Goal: Information Seeking & Learning: Learn about a topic

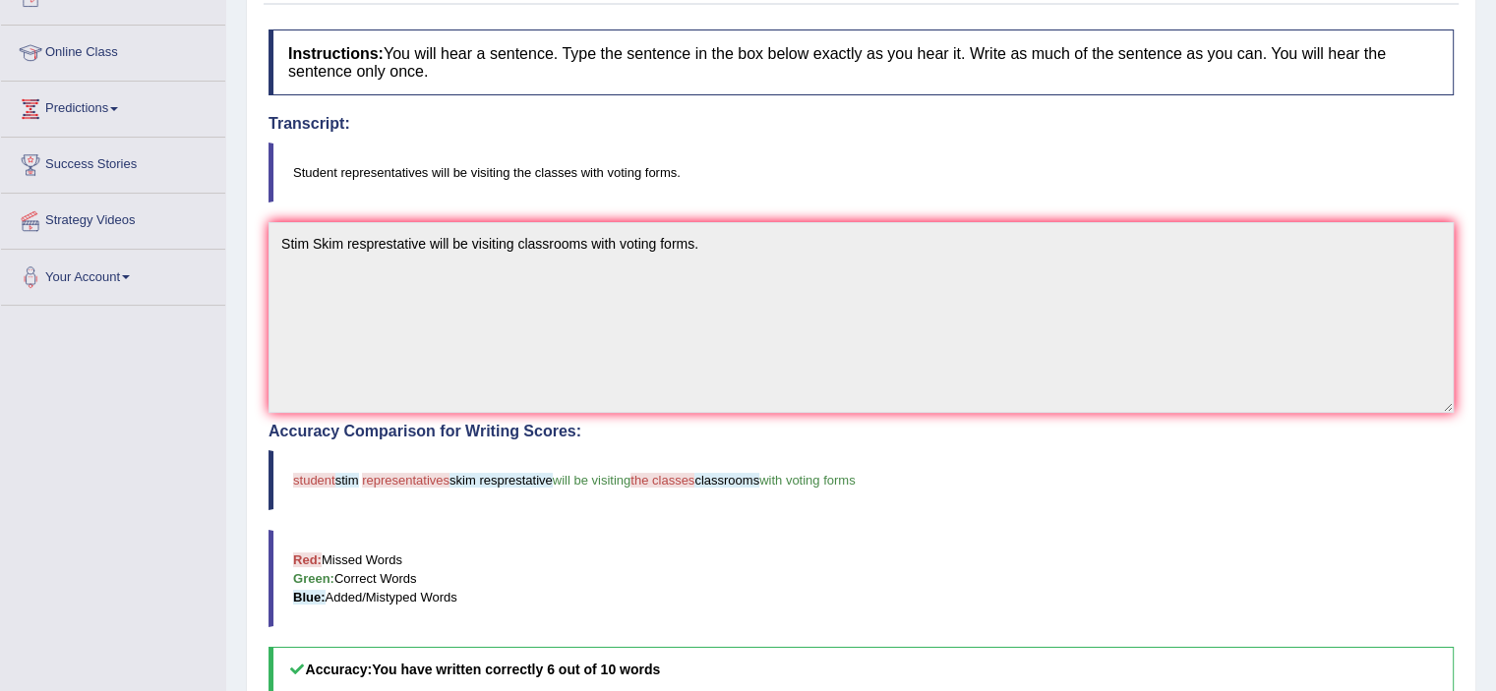
scroll to position [50, 0]
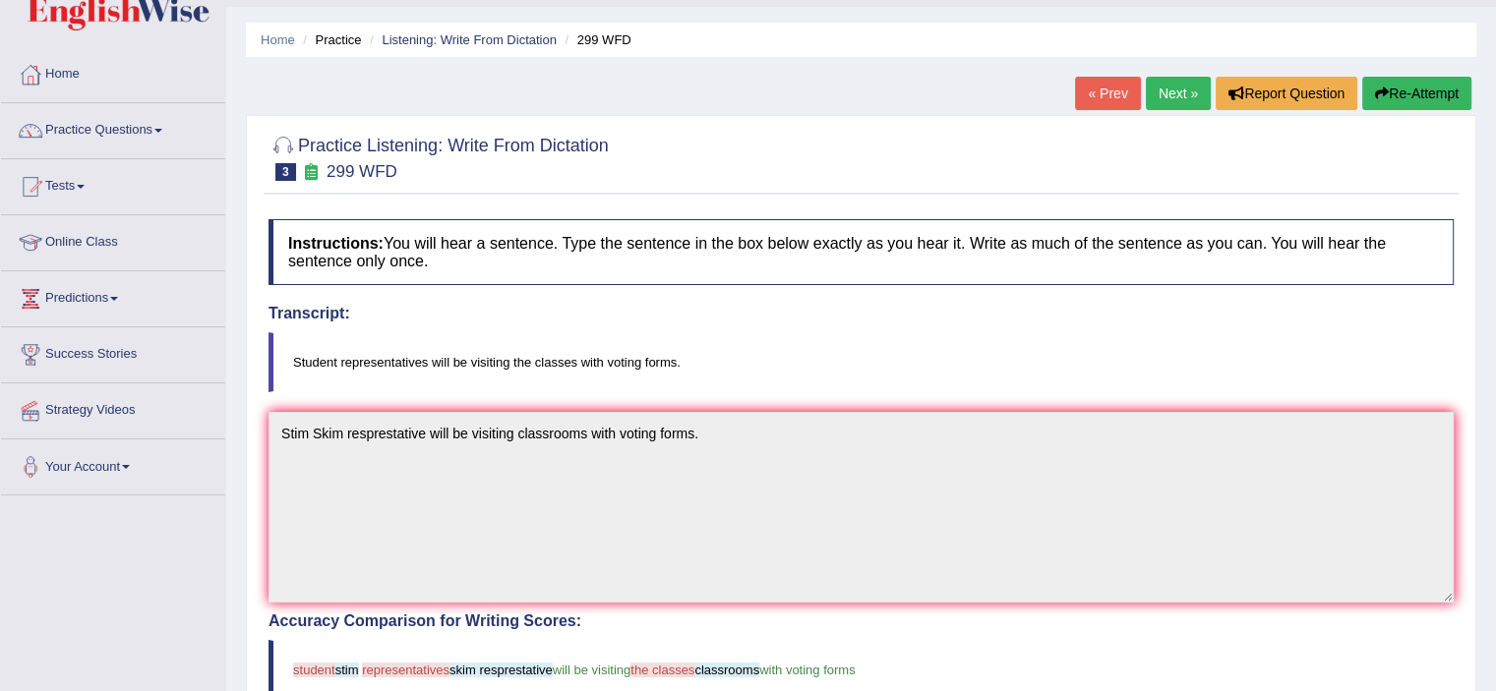
click at [1172, 93] on link "Next »" at bounding box center [1178, 93] width 65 height 33
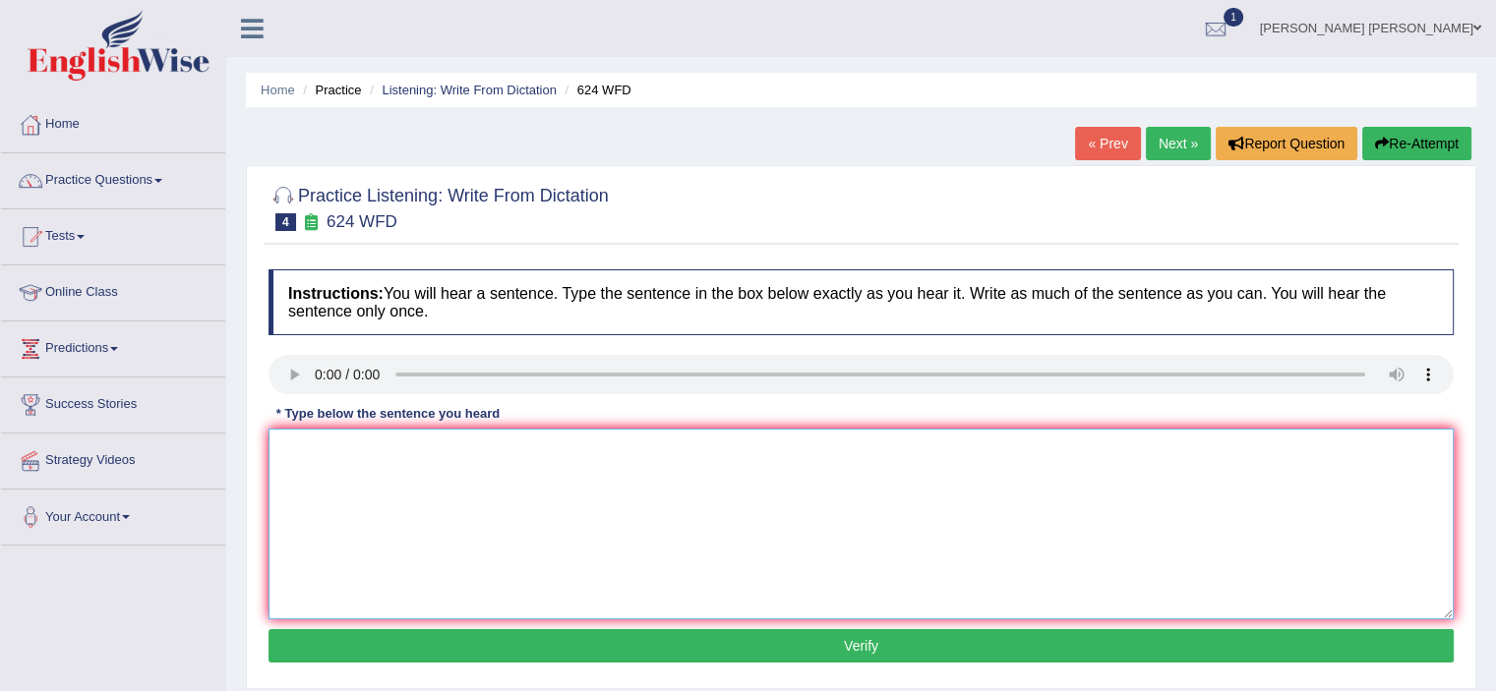
click at [356, 503] on textarea at bounding box center [860, 524] width 1185 height 191
click at [287, 447] on textarea "our courses" at bounding box center [860, 524] width 1185 height 191
click at [401, 439] on textarea "Our courses" at bounding box center [860, 524] width 1185 height 191
click at [385, 452] on textarea "Our courses help you improve critical" at bounding box center [860, 524] width 1185 height 191
click at [559, 445] on textarea "Our courses help to you improve critical" at bounding box center [860, 524] width 1185 height 191
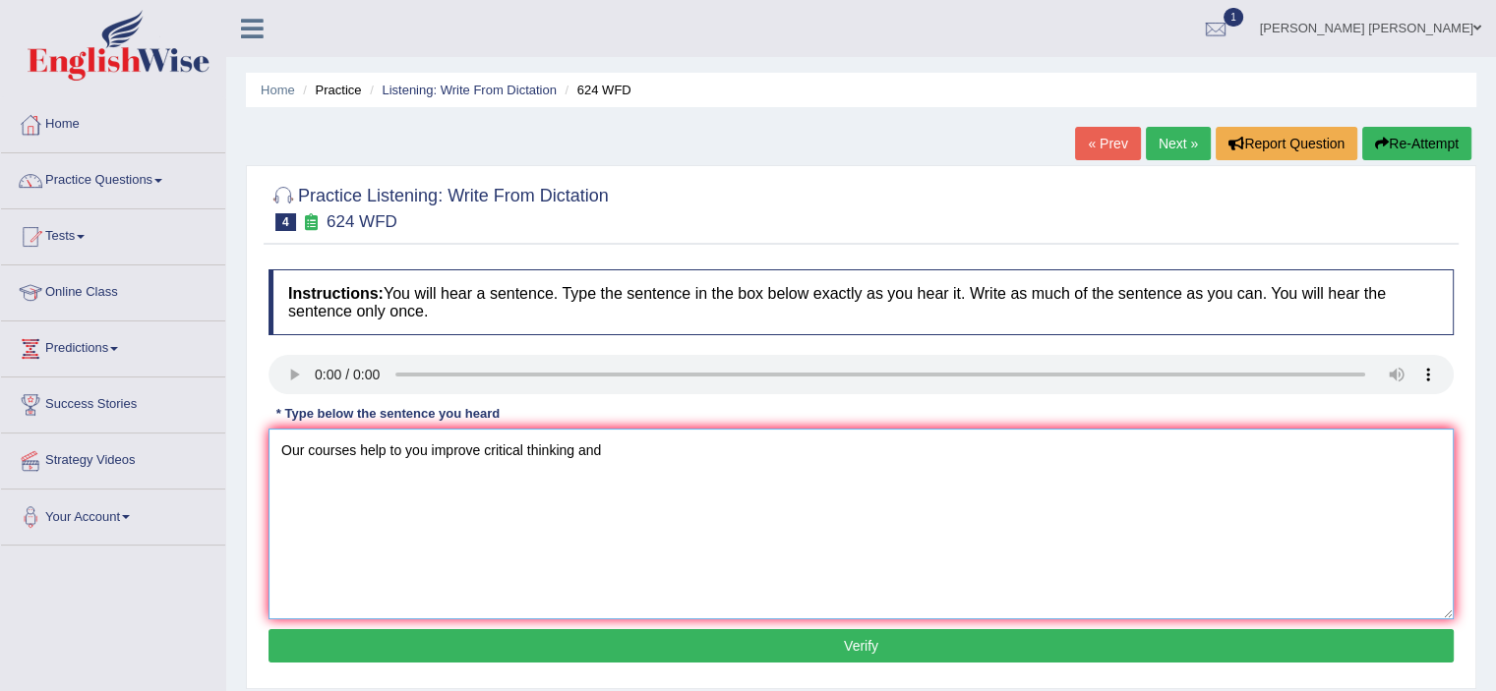
click at [618, 460] on textarea "Our courses help to you improve critical thinking and" at bounding box center [860, 524] width 1185 height 191
click at [403, 448] on textarea "Our courses help to you improve critical thinking and independent learning skil…" at bounding box center [860, 524] width 1185 height 191
click at [427, 444] on textarea "Our courses help to you improve critical thinking and independent learning skil…" at bounding box center [860, 524] width 1185 height 191
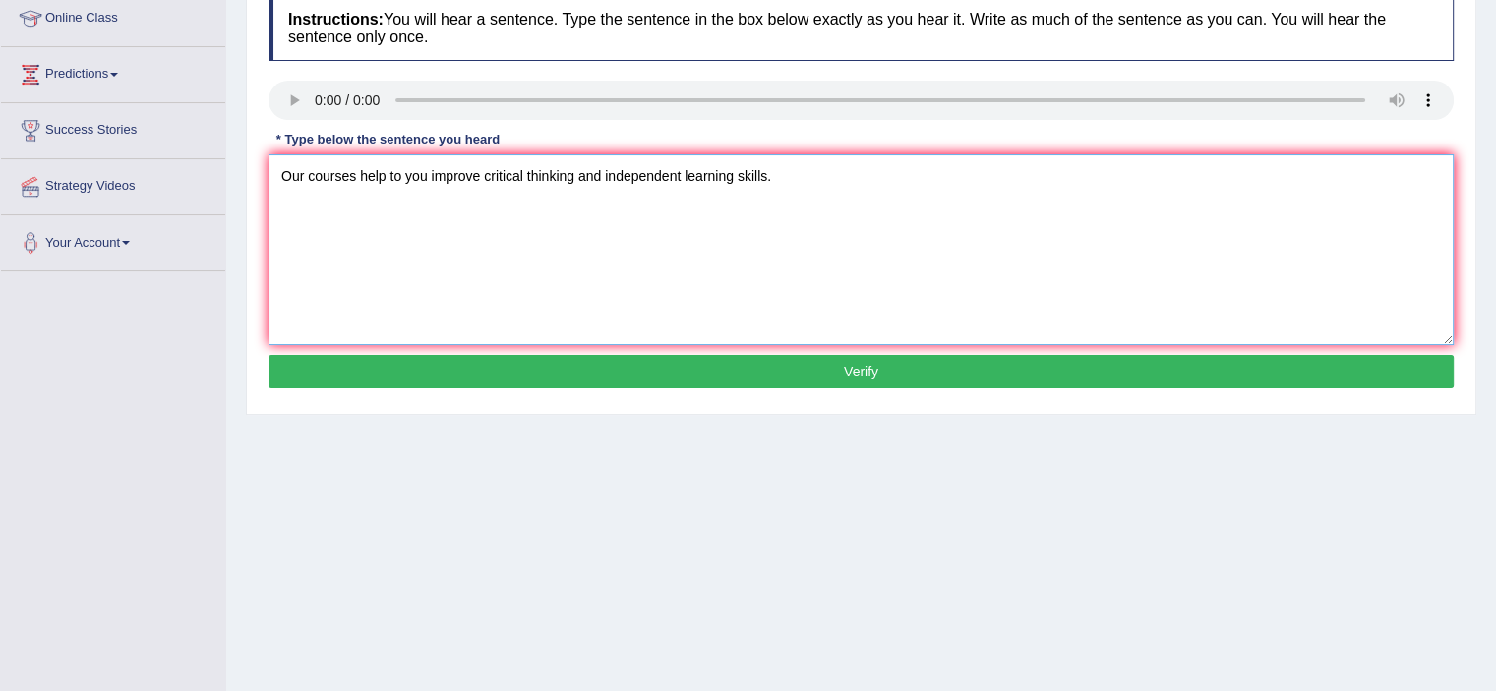
scroll to position [277, 0]
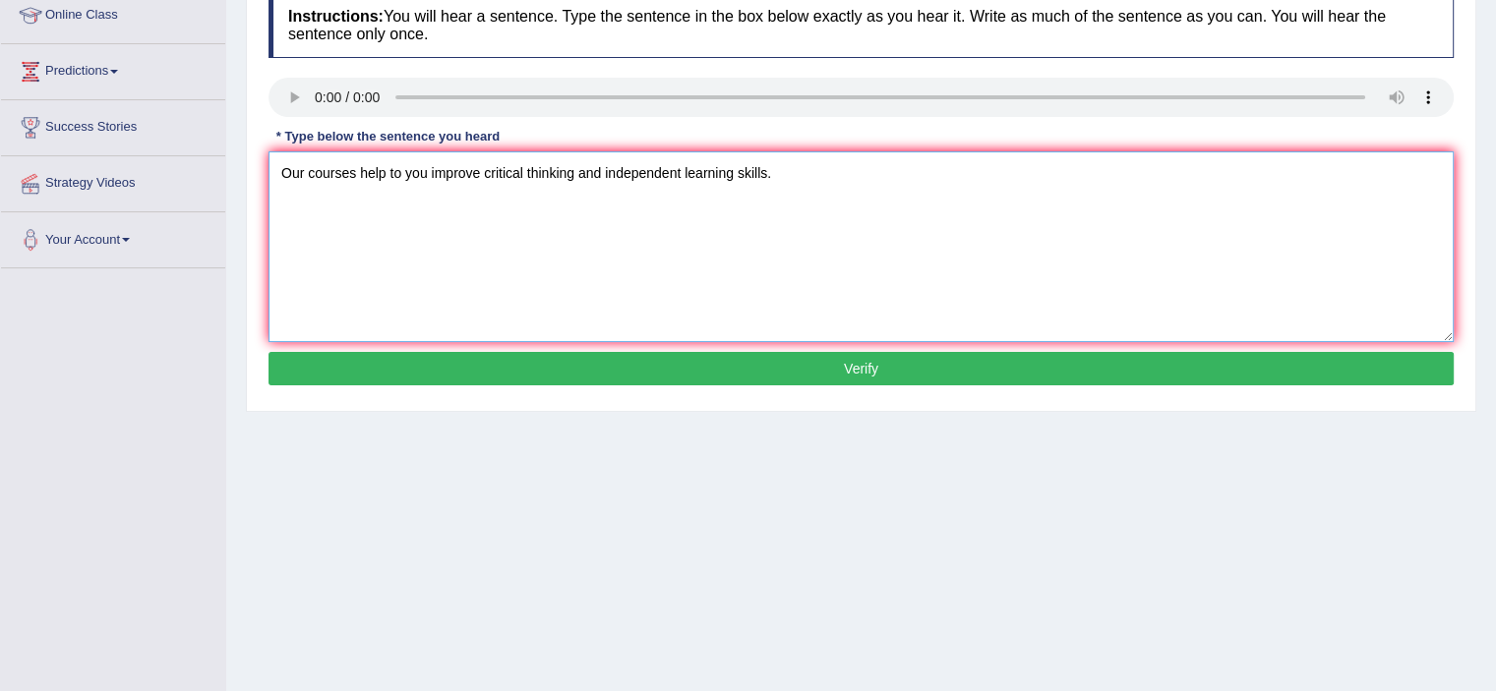
type textarea "Our courses help to you improve critical thinking and independent learning skil…"
click at [859, 372] on button "Verify" at bounding box center [860, 368] width 1185 height 33
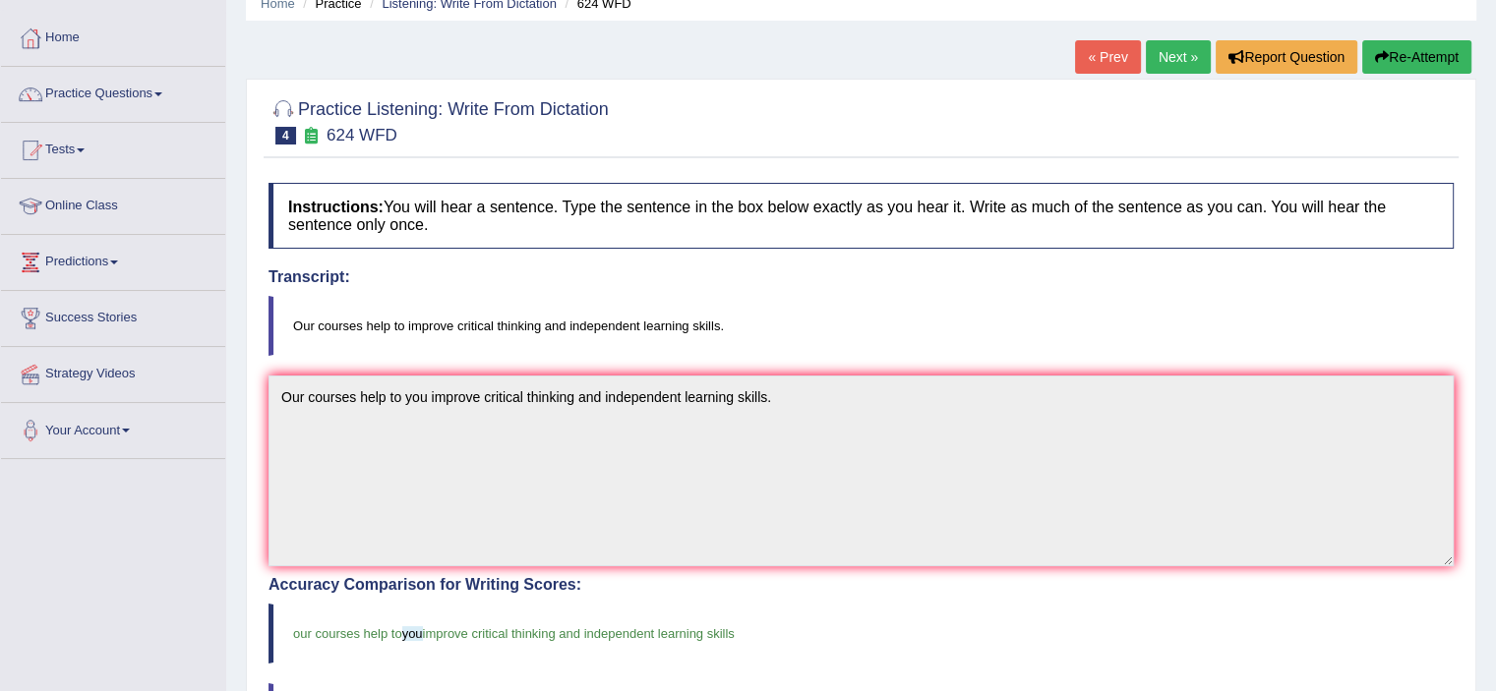
scroll to position [85, 0]
click at [1155, 58] on link "Next »" at bounding box center [1178, 58] width 65 height 33
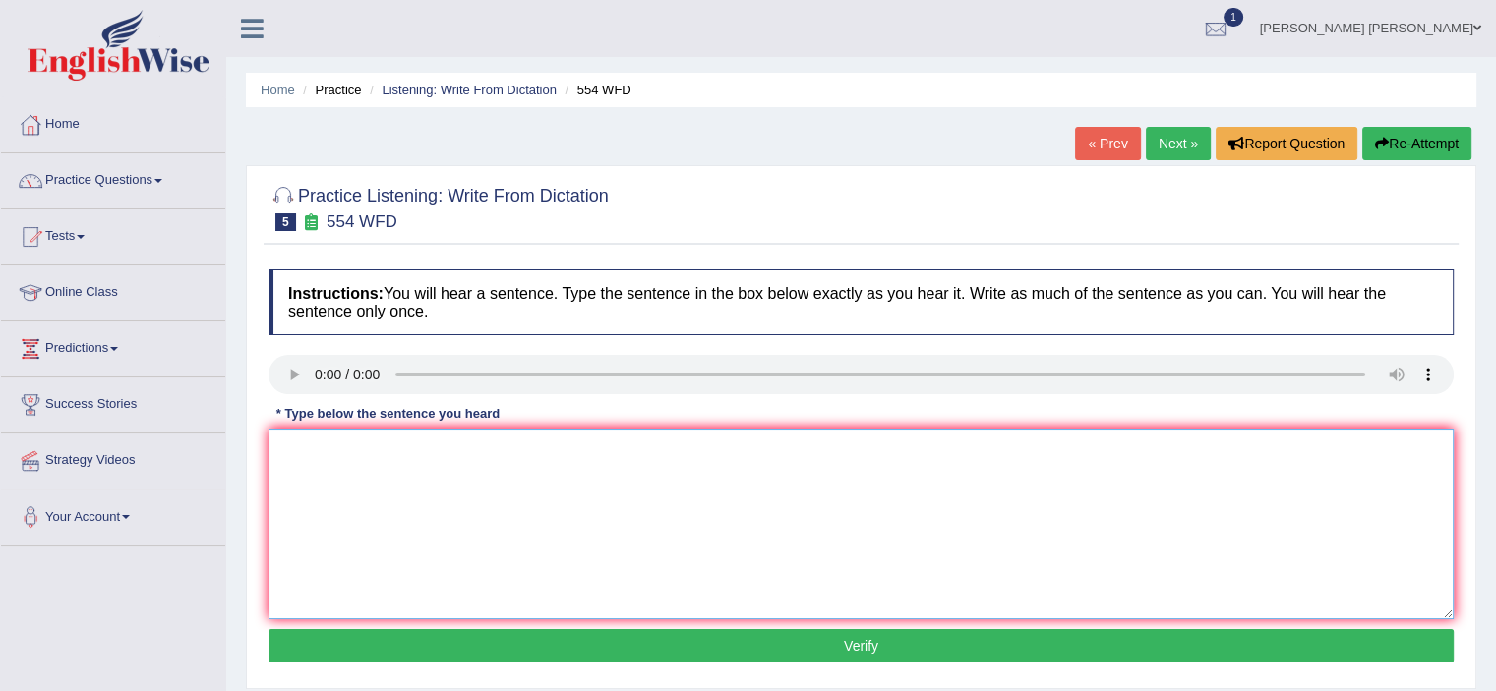
click at [331, 455] on textarea at bounding box center [860, 524] width 1185 height 191
type textarea "We are able to work in a team."
click at [401, 642] on button "Verify" at bounding box center [860, 645] width 1185 height 33
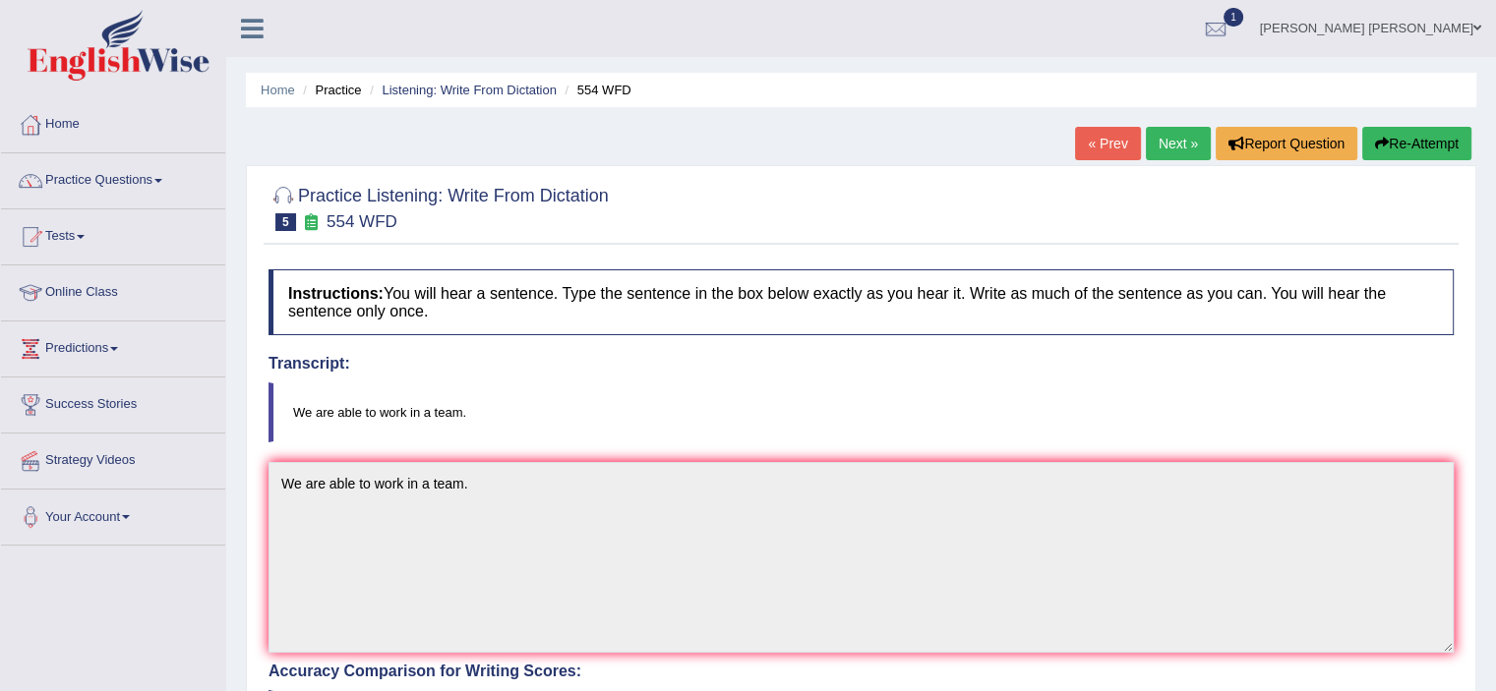
click at [1161, 141] on link "Next »" at bounding box center [1178, 143] width 65 height 33
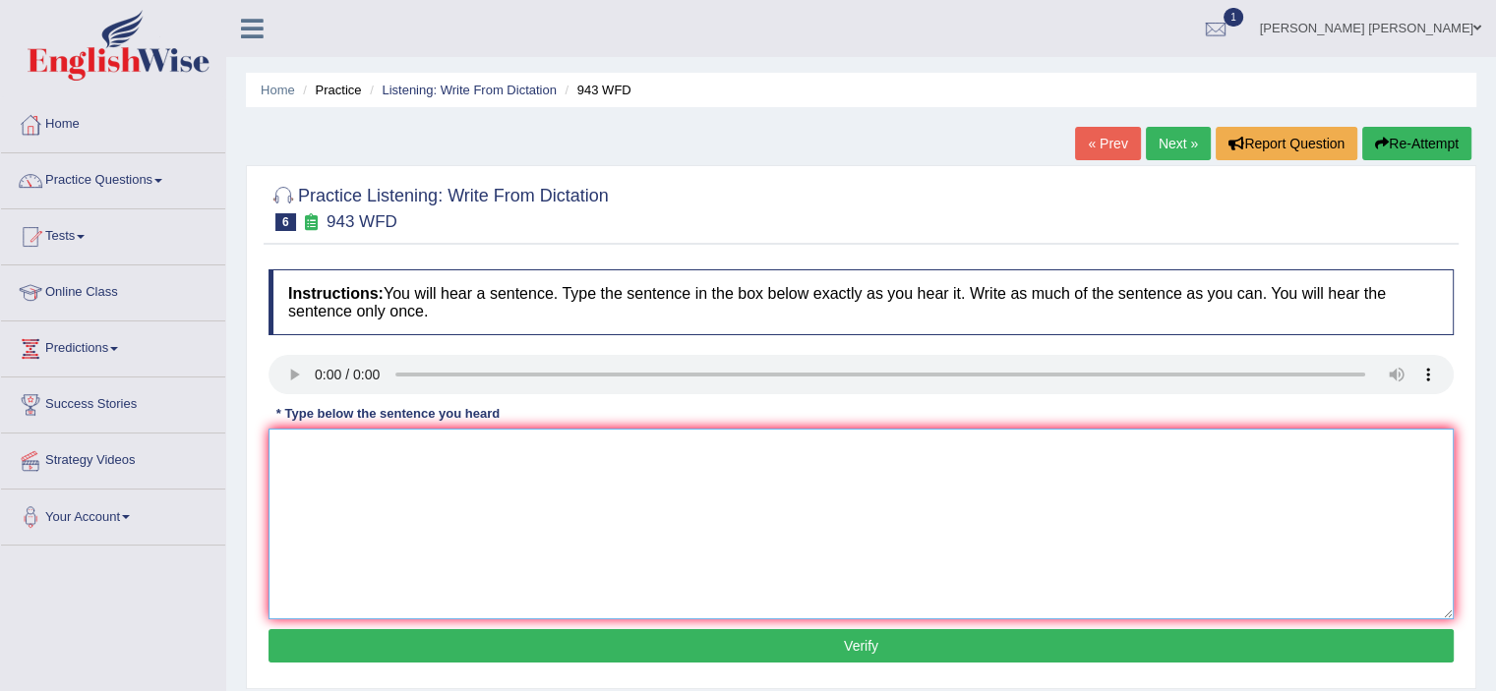
click at [343, 476] on textarea at bounding box center [860, 524] width 1185 height 191
click at [330, 474] on textarea at bounding box center [860, 524] width 1185 height 191
click at [285, 447] on textarea "farming method of work have greatly developed recently" at bounding box center [860, 524] width 1185 height 191
click at [627, 451] on textarea "Farming method of work have greatly developed recently" at bounding box center [860, 524] width 1185 height 191
click at [383, 447] on textarea "Farming method of work have greatly developed recently." at bounding box center [860, 524] width 1185 height 191
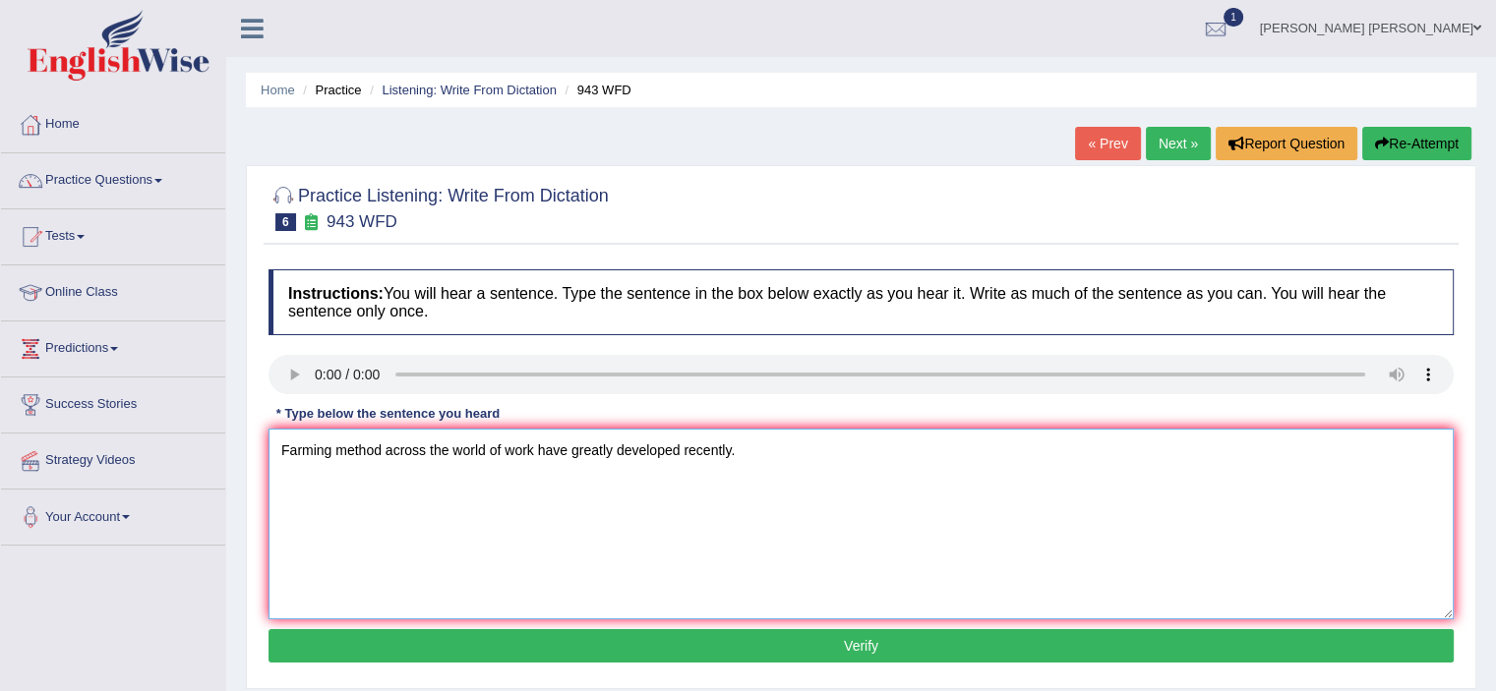
click at [529, 447] on textarea "Farming method across the world of work have greatly developed recently." at bounding box center [860, 524] width 1185 height 191
click at [534, 449] on textarea "Farming method across the world of work have greatly developed recently." at bounding box center [860, 524] width 1185 height 191
type textarea "Farming method across the world have greatly developed recently."
click at [778, 653] on button "Verify" at bounding box center [860, 645] width 1185 height 33
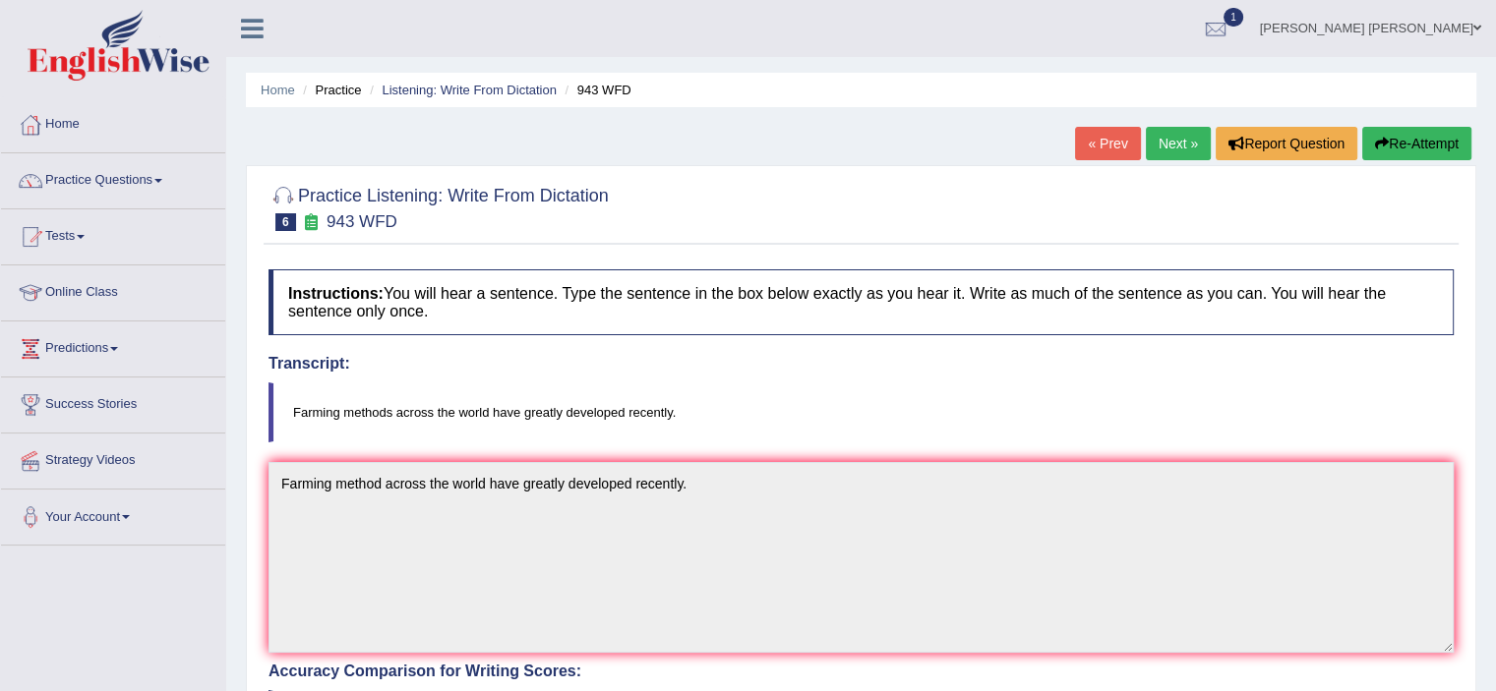
click at [1171, 143] on link "Next »" at bounding box center [1178, 143] width 65 height 33
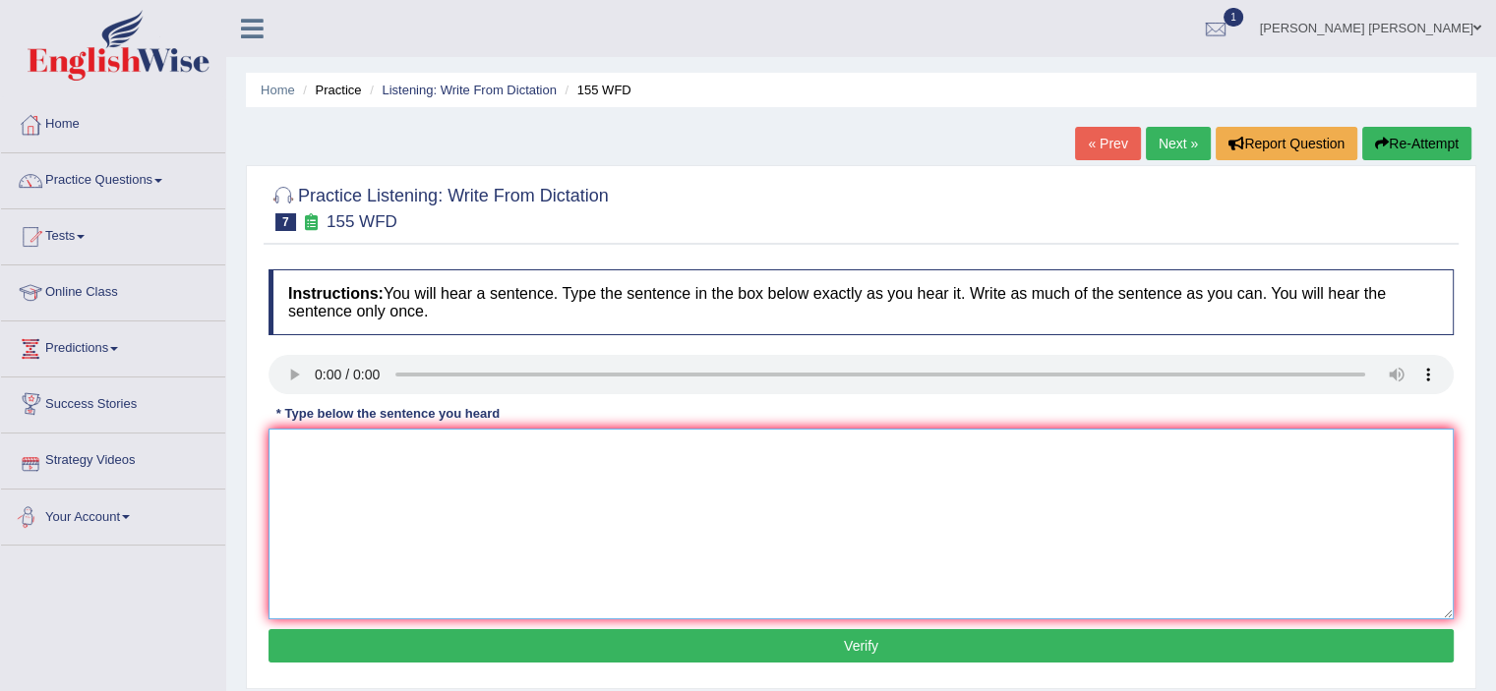
click at [325, 505] on textarea at bounding box center [860, 524] width 1185 height 191
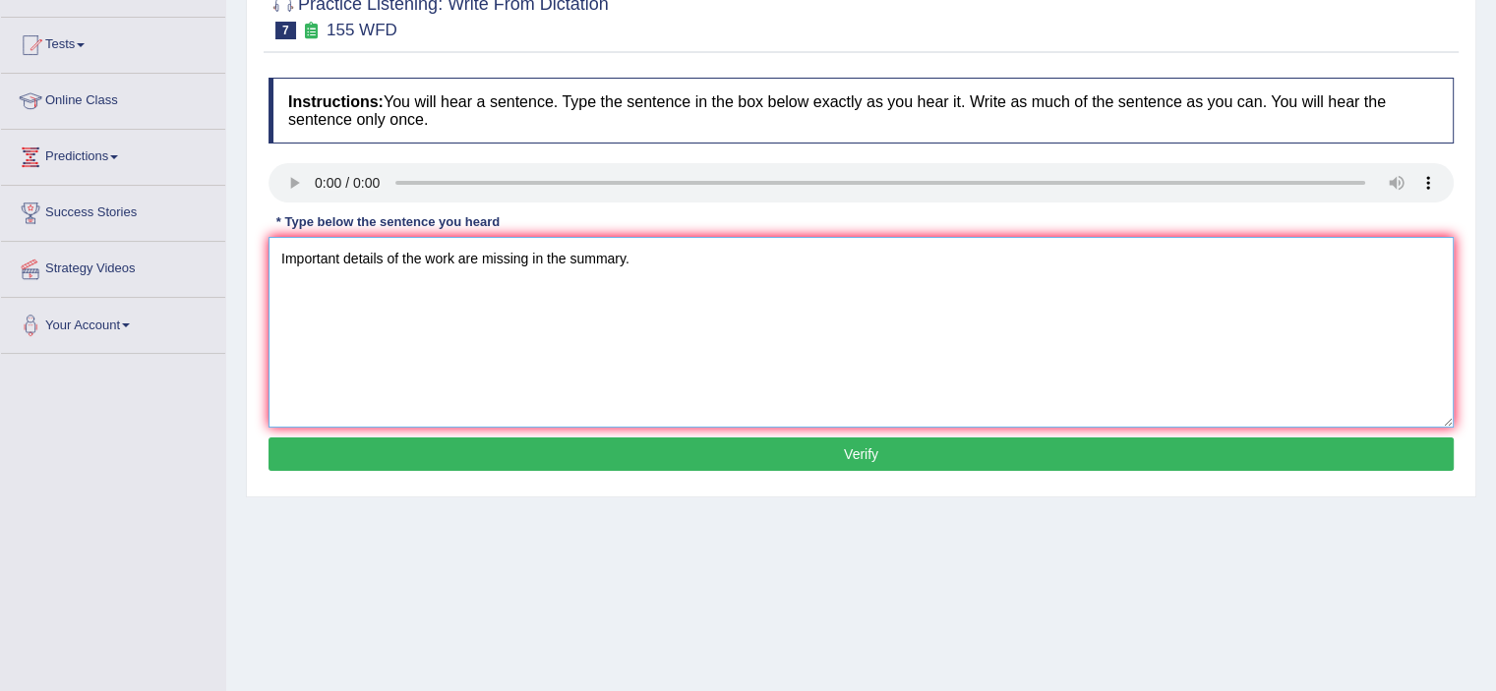
scroll to position [197, 0]
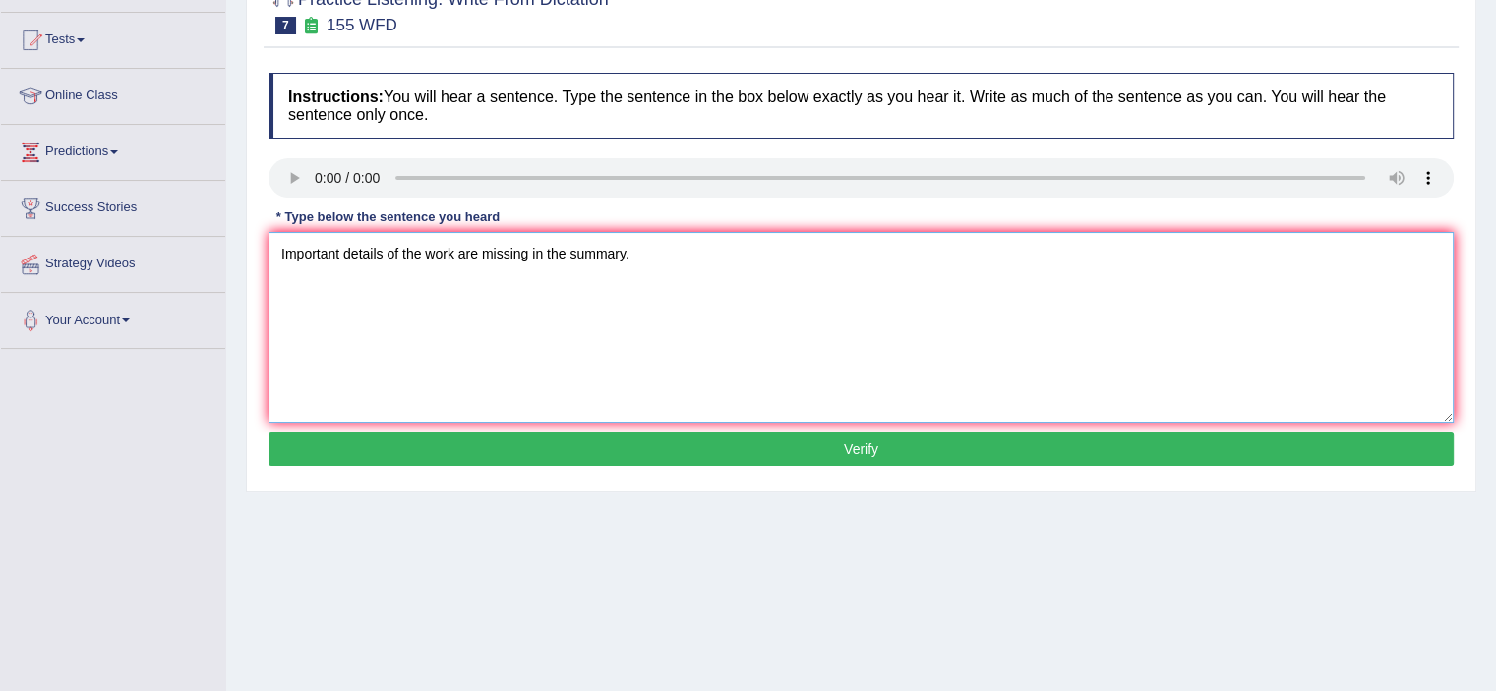
type textarea "Important details of the work are missing in the summary."
click at [796, 443] on button "Verify" at bounding box center [860, 449] width 1185 height 33
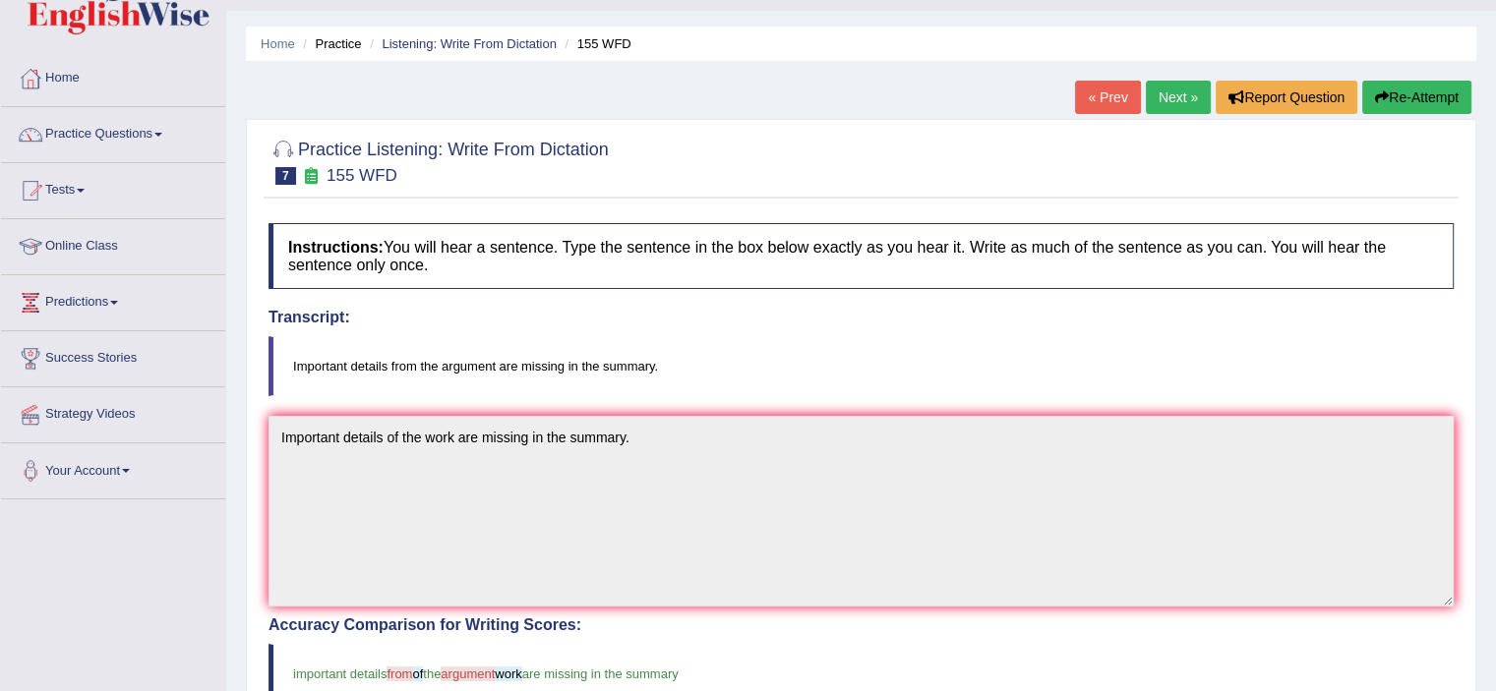
scroll to position [43, 0]
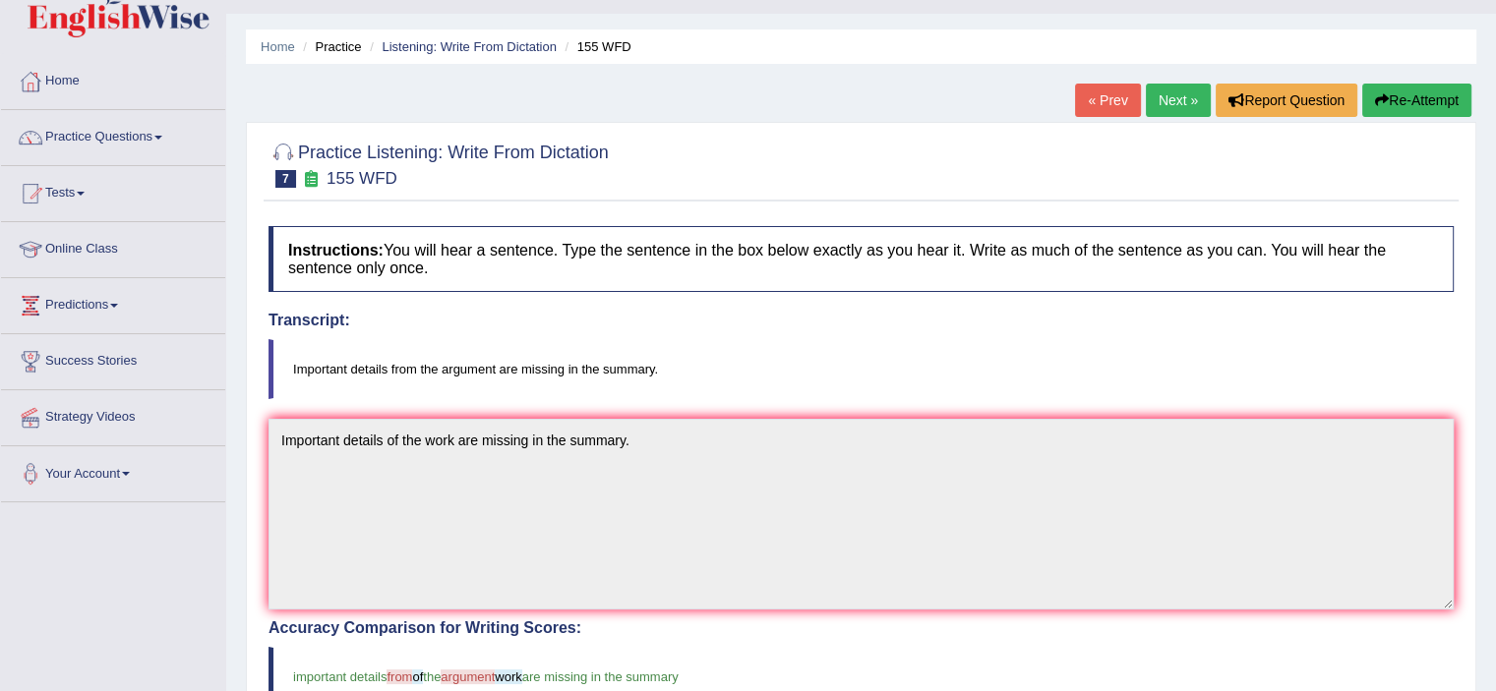
click at [1161, 93] on link "Next »" at bounding box center [1178, 100] width 65 height 33
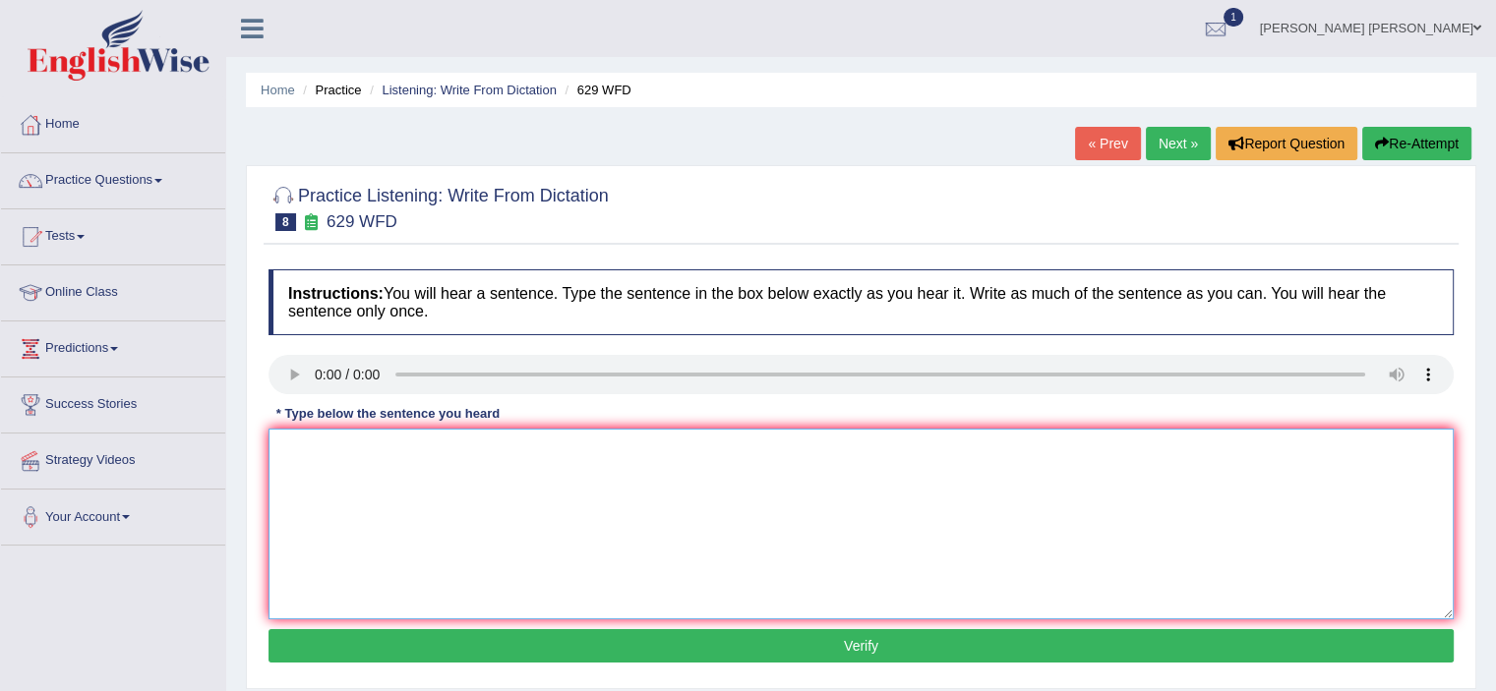
click at [324, 515] on textarea at bounding box center [860, 524] width 1185 height 191
type textarea "Please provide required supporting document for the argument."
click at [762, 640] on button "Verify" at bounding box center [860, 645] width 1185 height 33
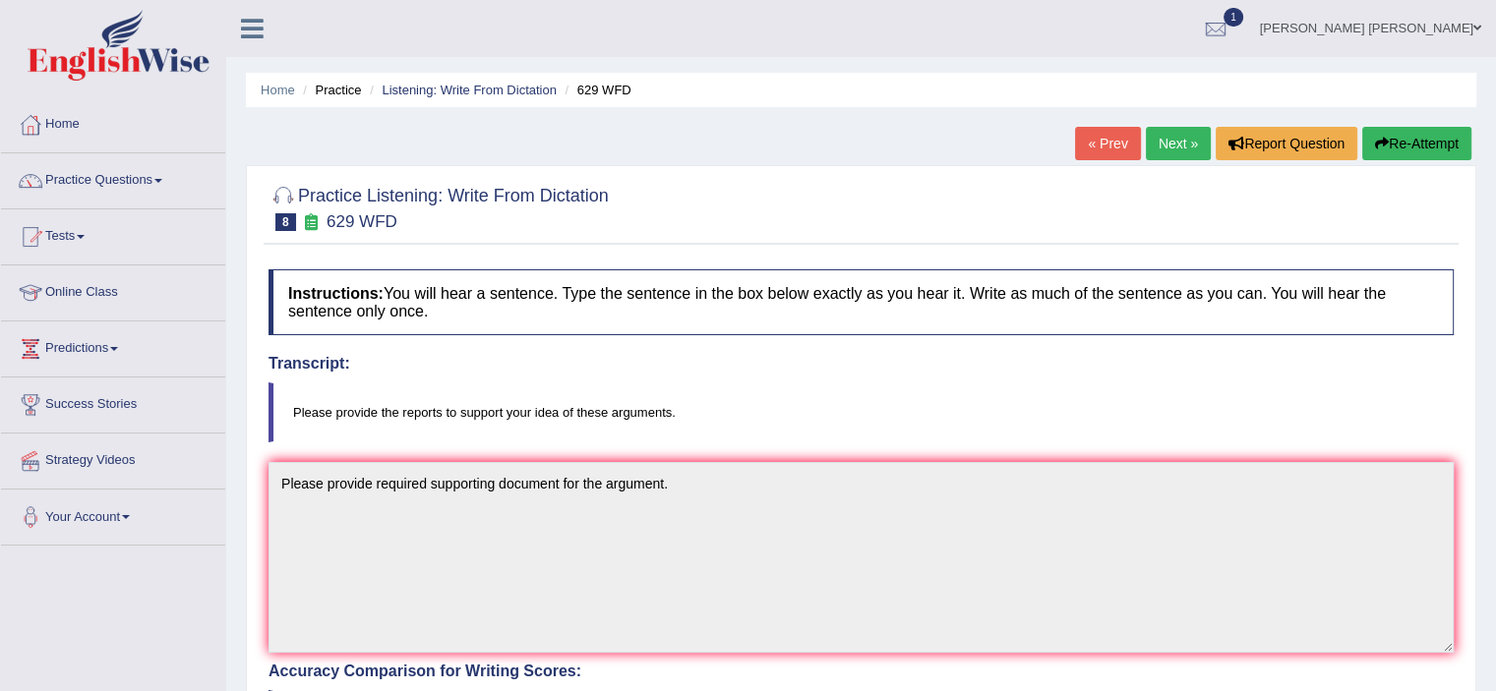
click at [1165, 148] on link "Next »" at bounding box center [1178, 143] width 65 height 33
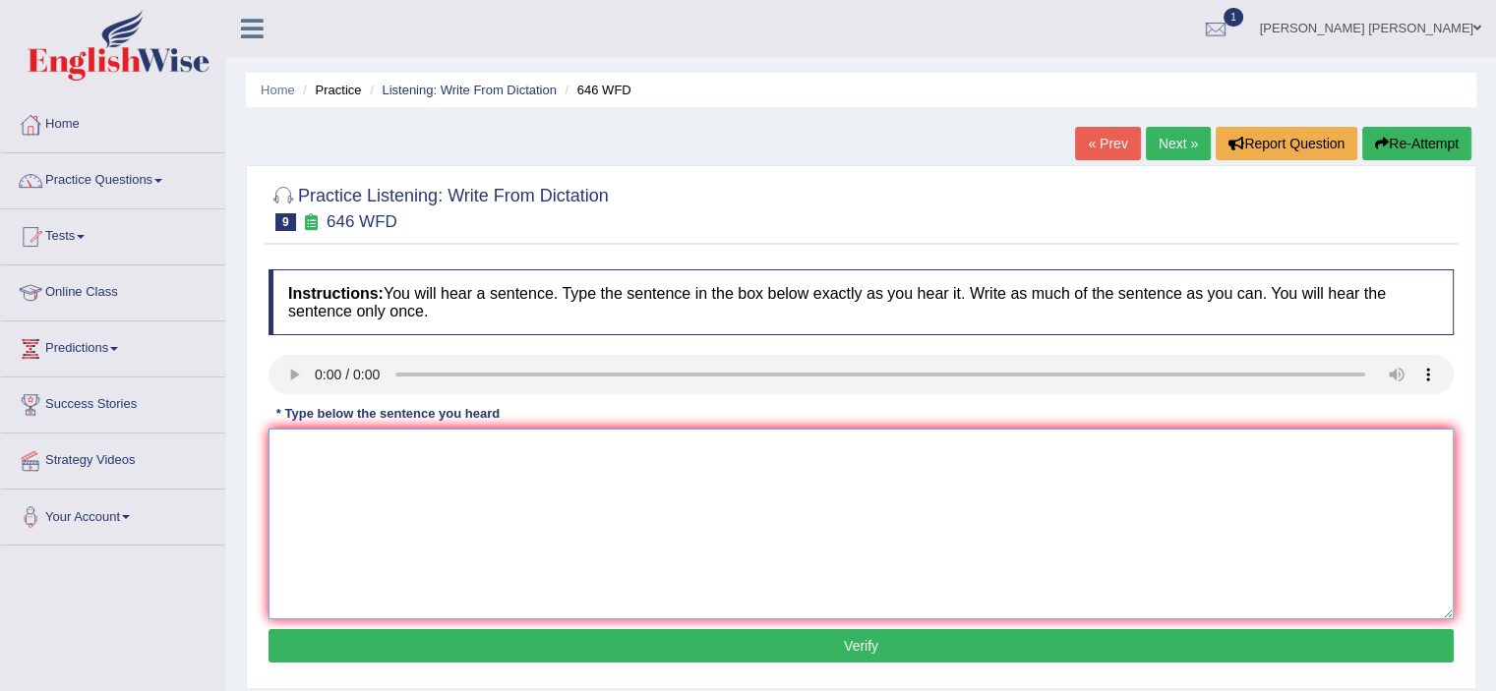
click at [327, 484] on textarea at bounding box center [860, 524] width 1185 height 191
click at [397, 447] on textarea "The industrial steve technology" at bounding box center [860, 524] width 1185 height 191
click at [368, 451] on textarea "The industrial steve steel technology" at bounding box center [860, 524] width 1185 height 191
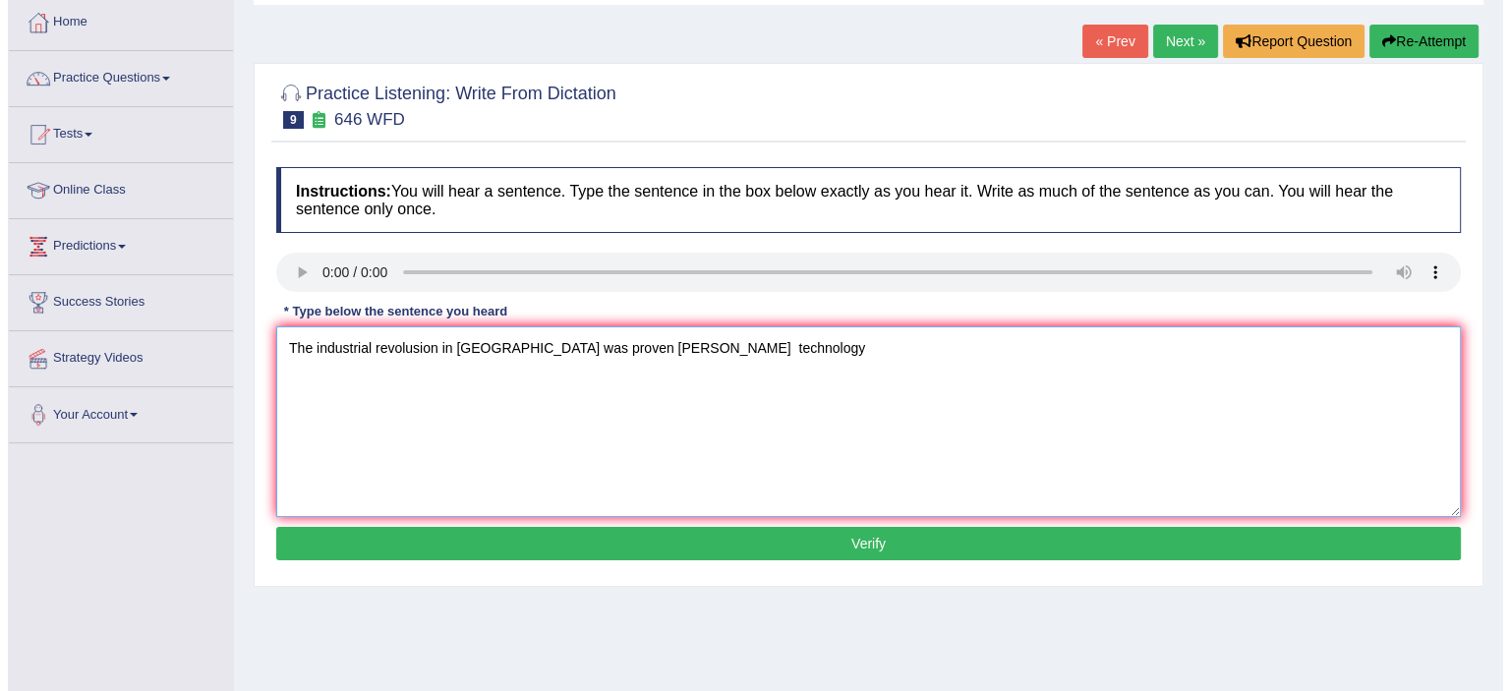
scroll to position [118, 0]
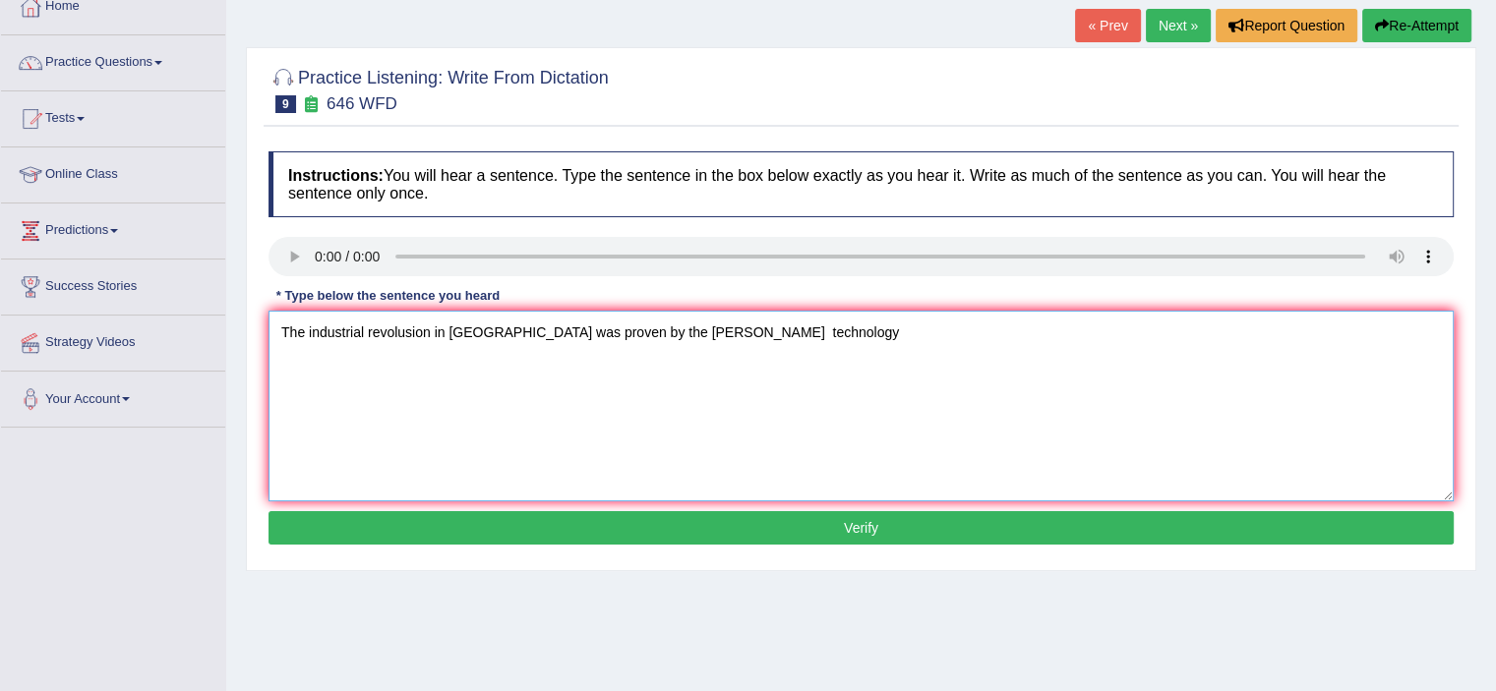
type textarea "The industrial revolusion in Europe was proven by the steve steel technology"
click at [835, 540] on button "Verify" at bounding box center [860, 527] width 1185 height 33
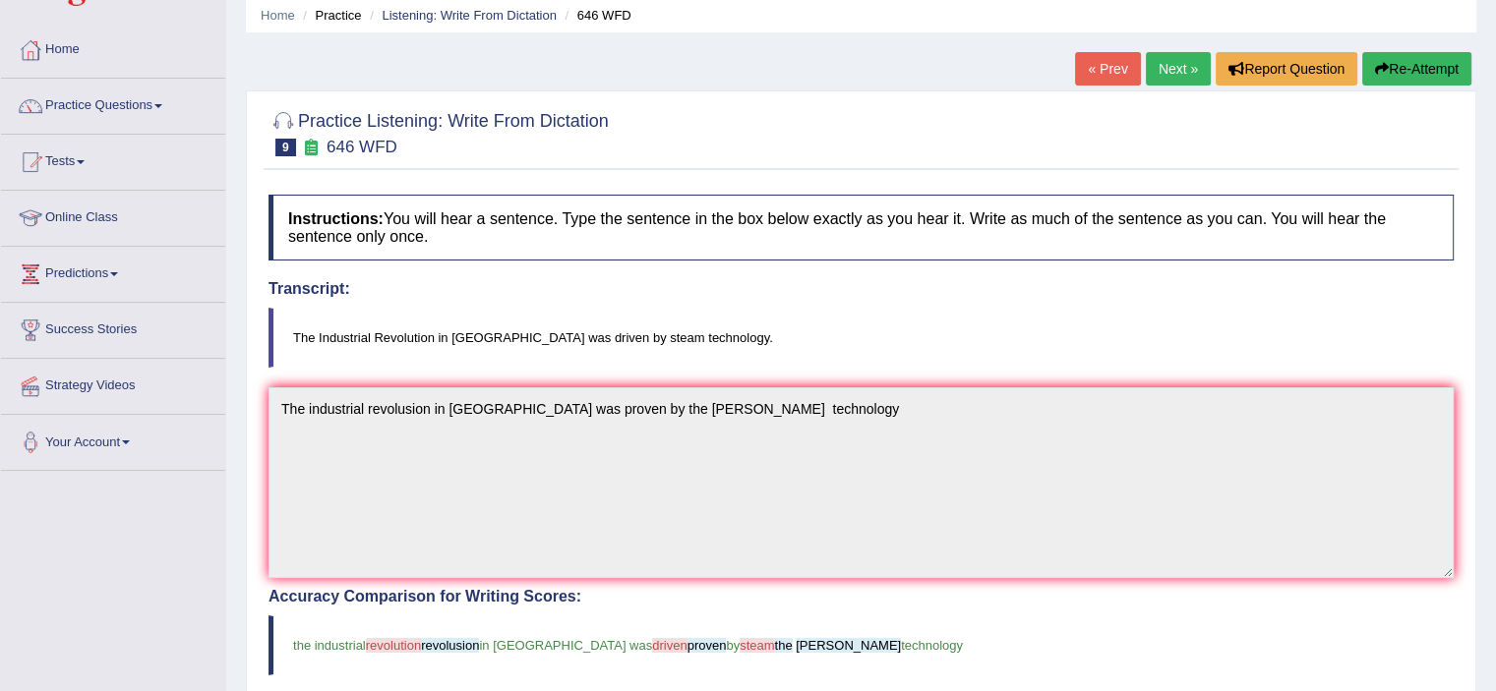
scroll to position [0, 0]
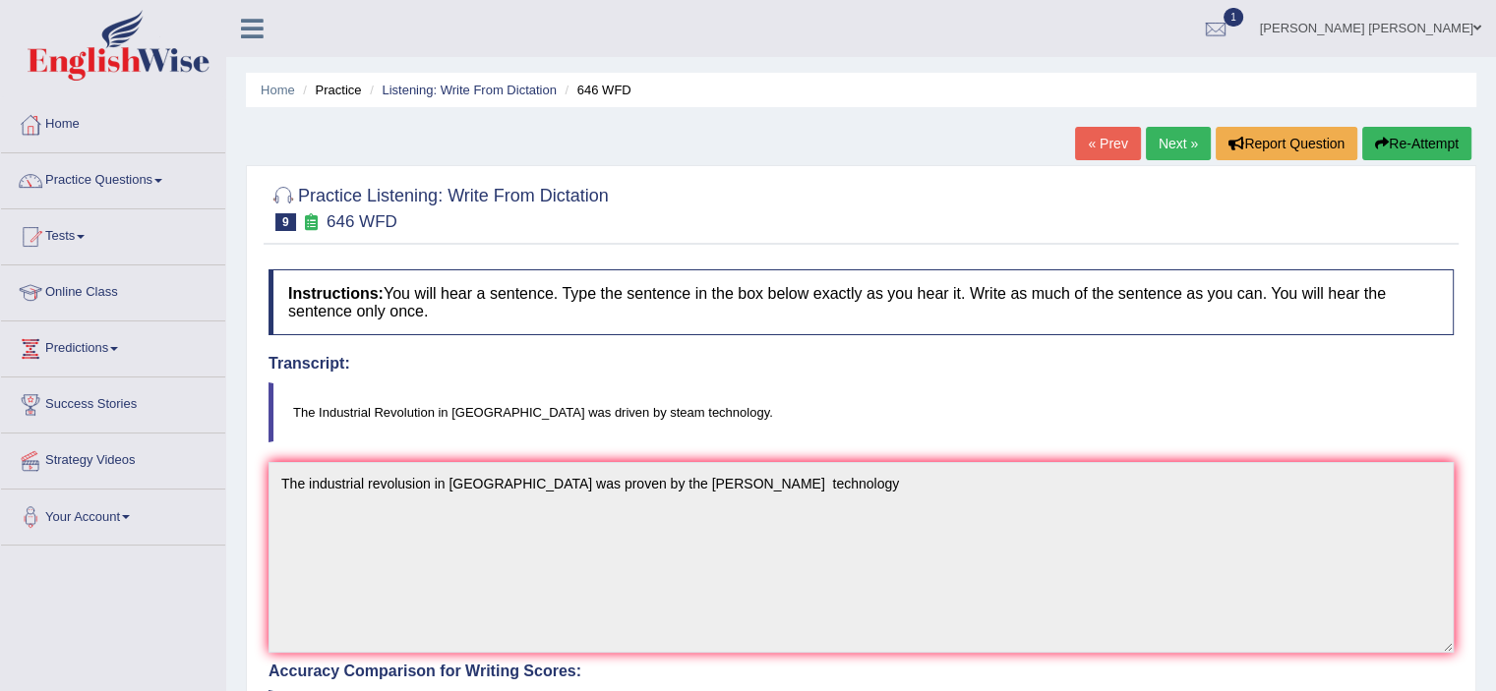
click at [1165, 143] on link "Next »" at bounding box center [1178, 143] width 65 height 33
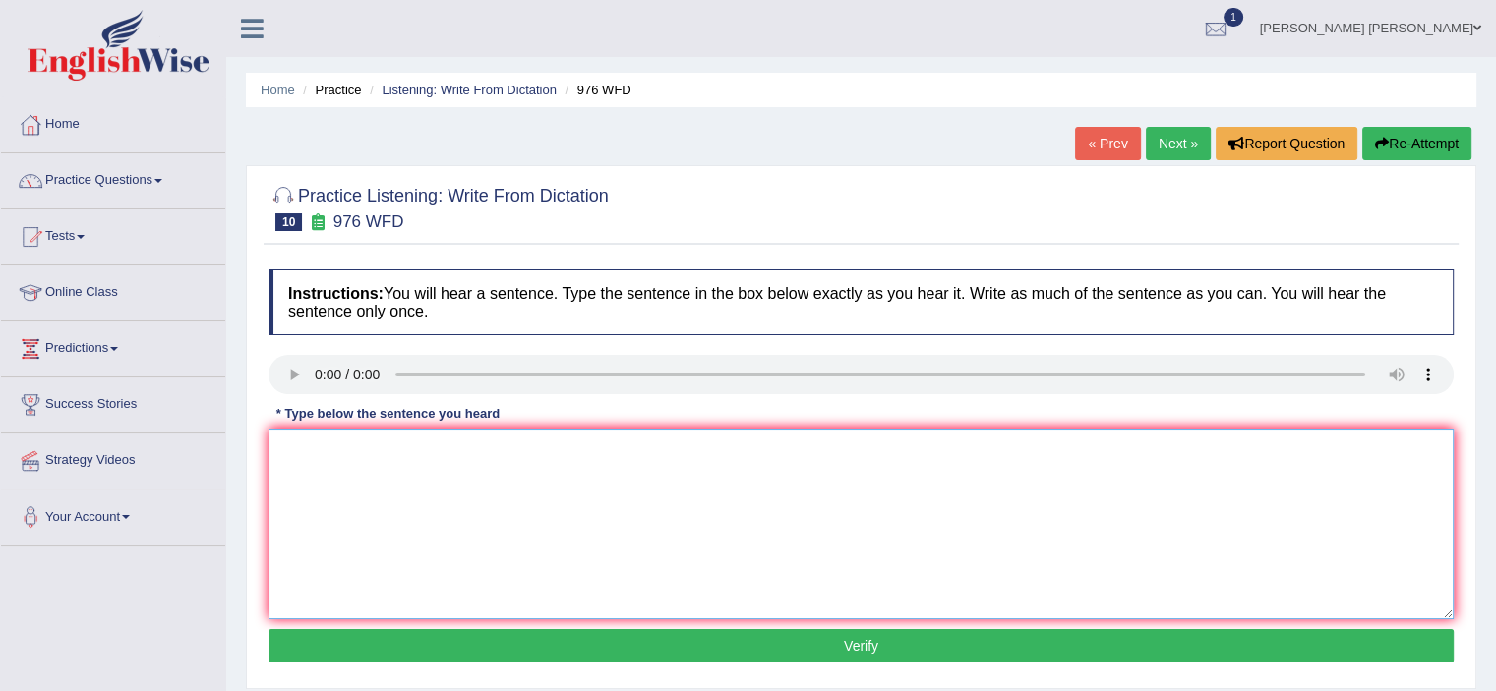
click at [401, 515] on textarea at bounding box center [860, 524] width 1185 height 191
type textarea "The study of economy is a tricky subject for the research."
click at [667, 644] on button "Verify" at bounding box center [860, 645] width 1185 height 33
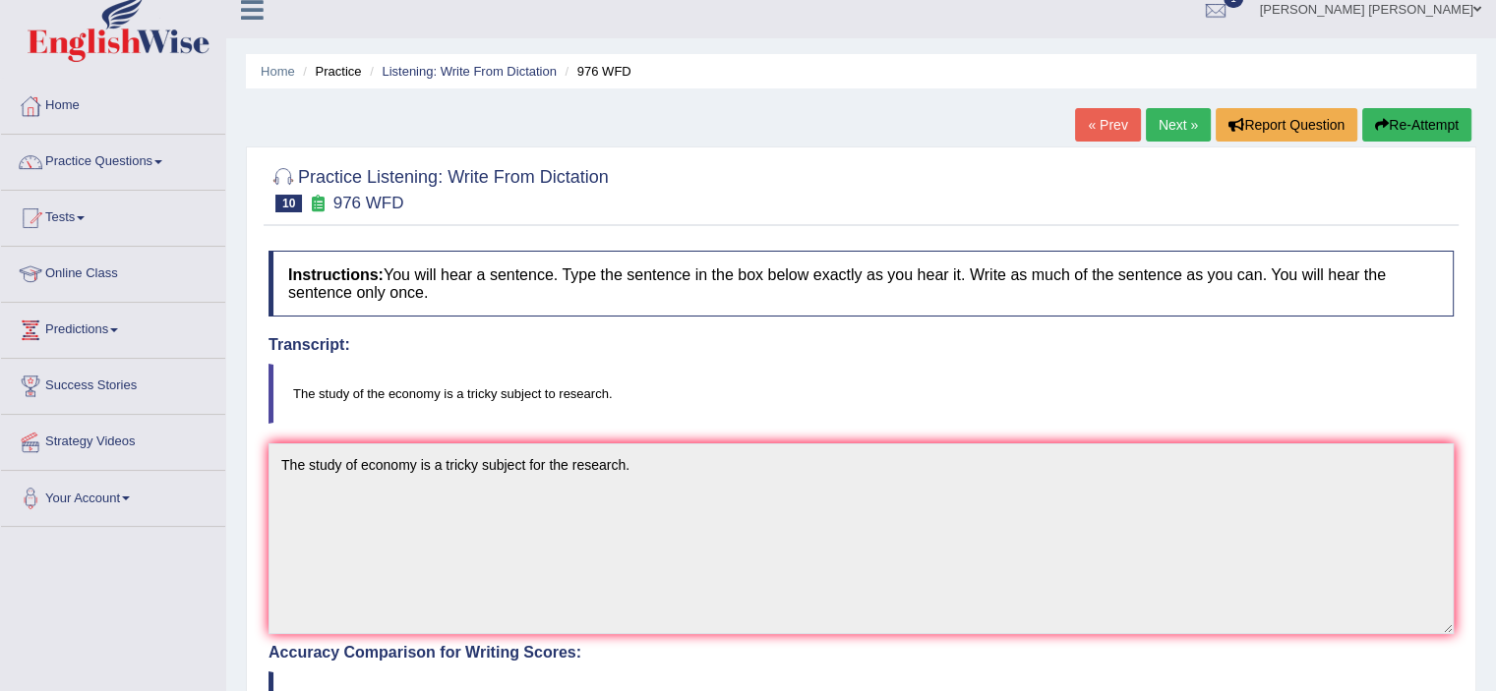
scroll to position [18, 0]
click at [1176, 125] on link "Next »" at bounding box center [1178, 125] width 65 height 33
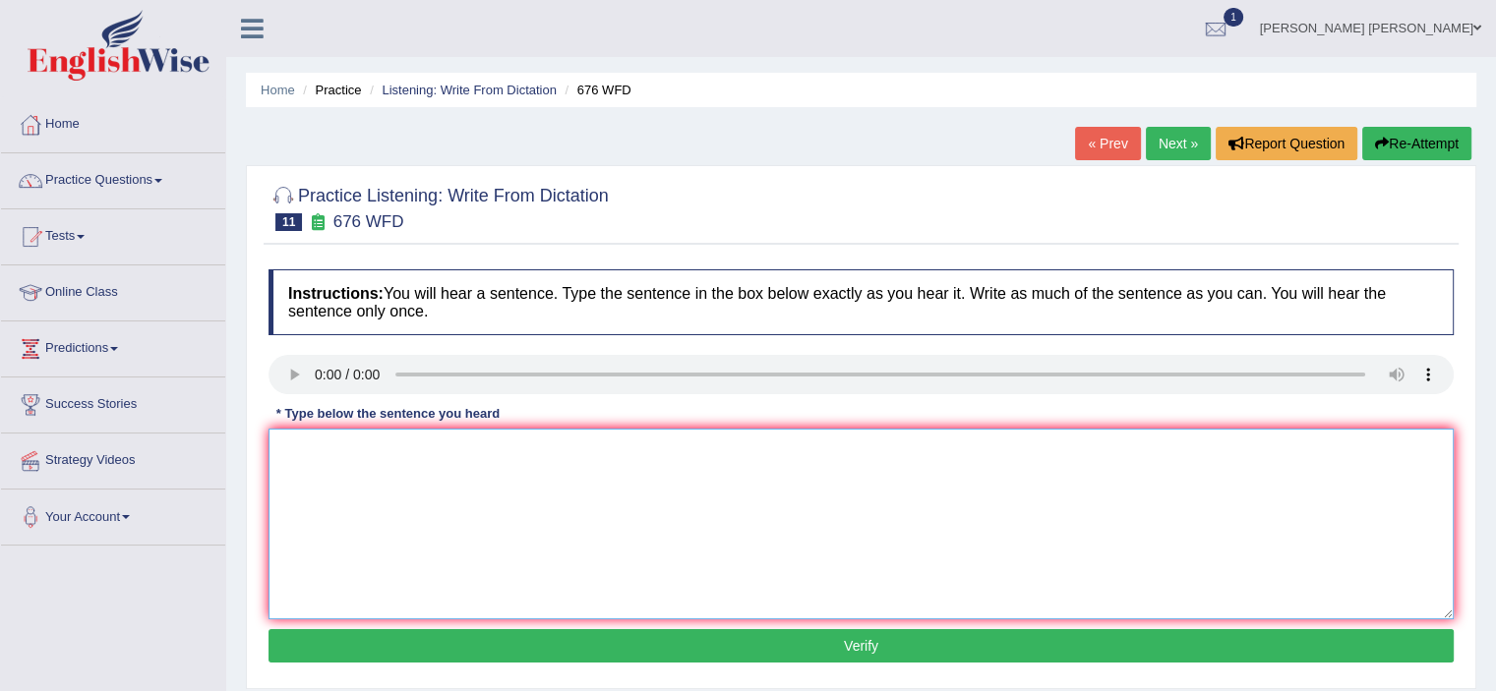
click at [343, 463] on textarea at bounding box center [860, 524] width 1185 height 191
click at [354, 447] on textarea "Universities need to secure their grades grands for the research the subjects." at bounding box center [860, 524] width 1185 height 191
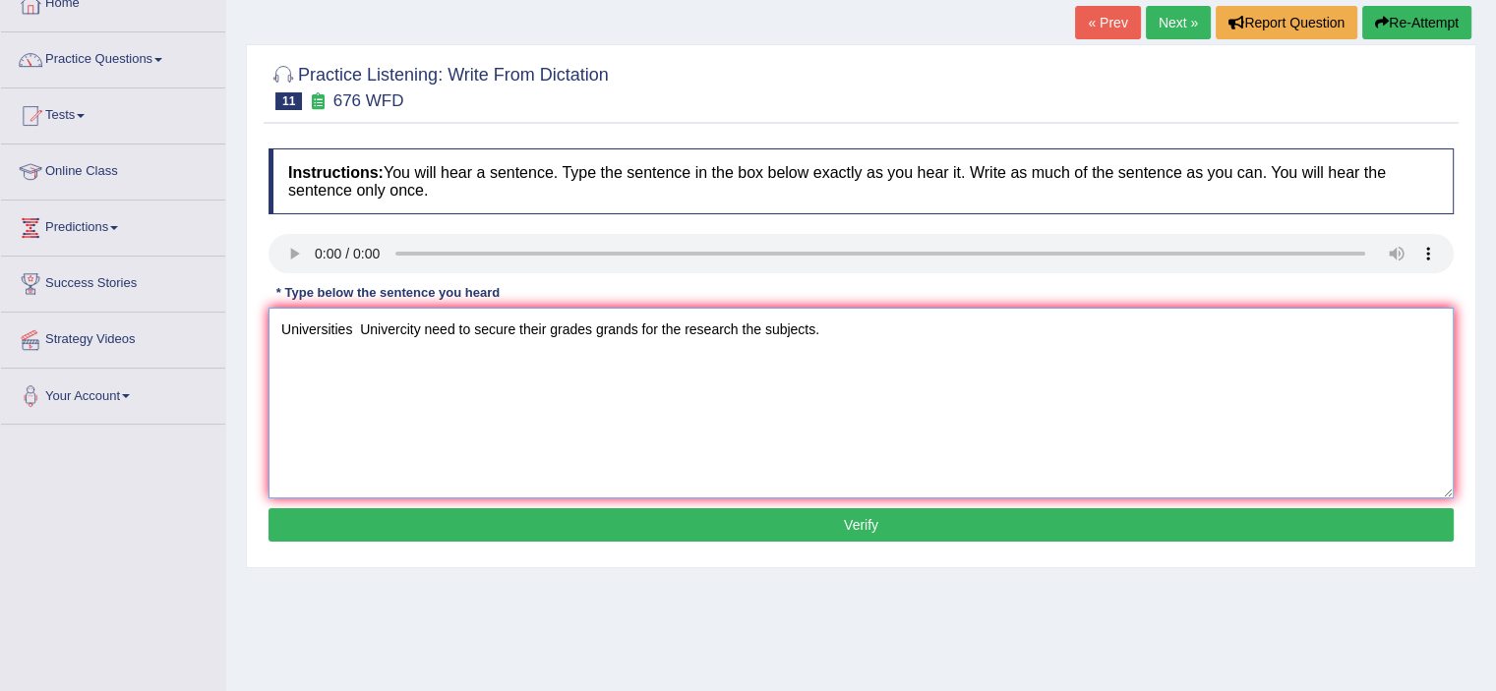
scroll to position [130, 0]
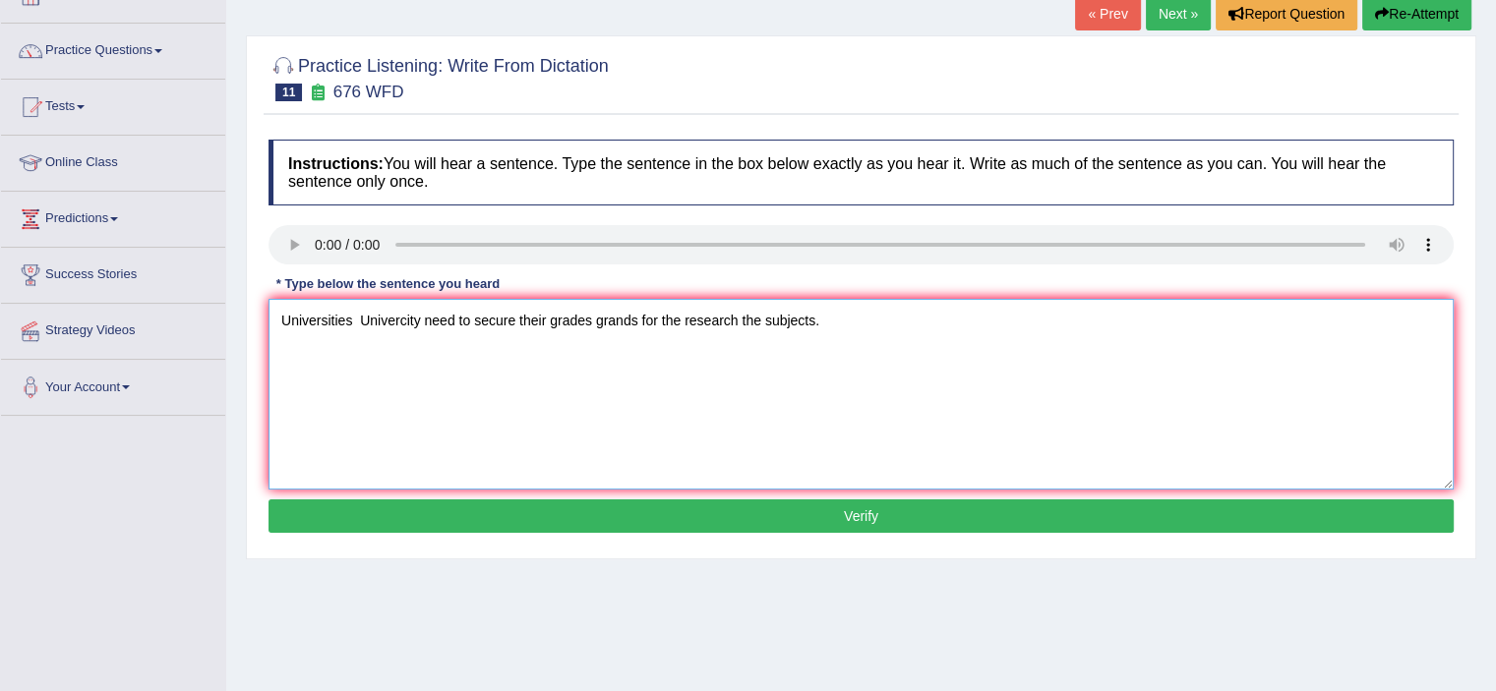
type textarea "Universities Univercity need to secure their grades grands for the research the…"
click at [688, 507] on button "Verify" at bounding box center [860, 516] width 1185 height 33
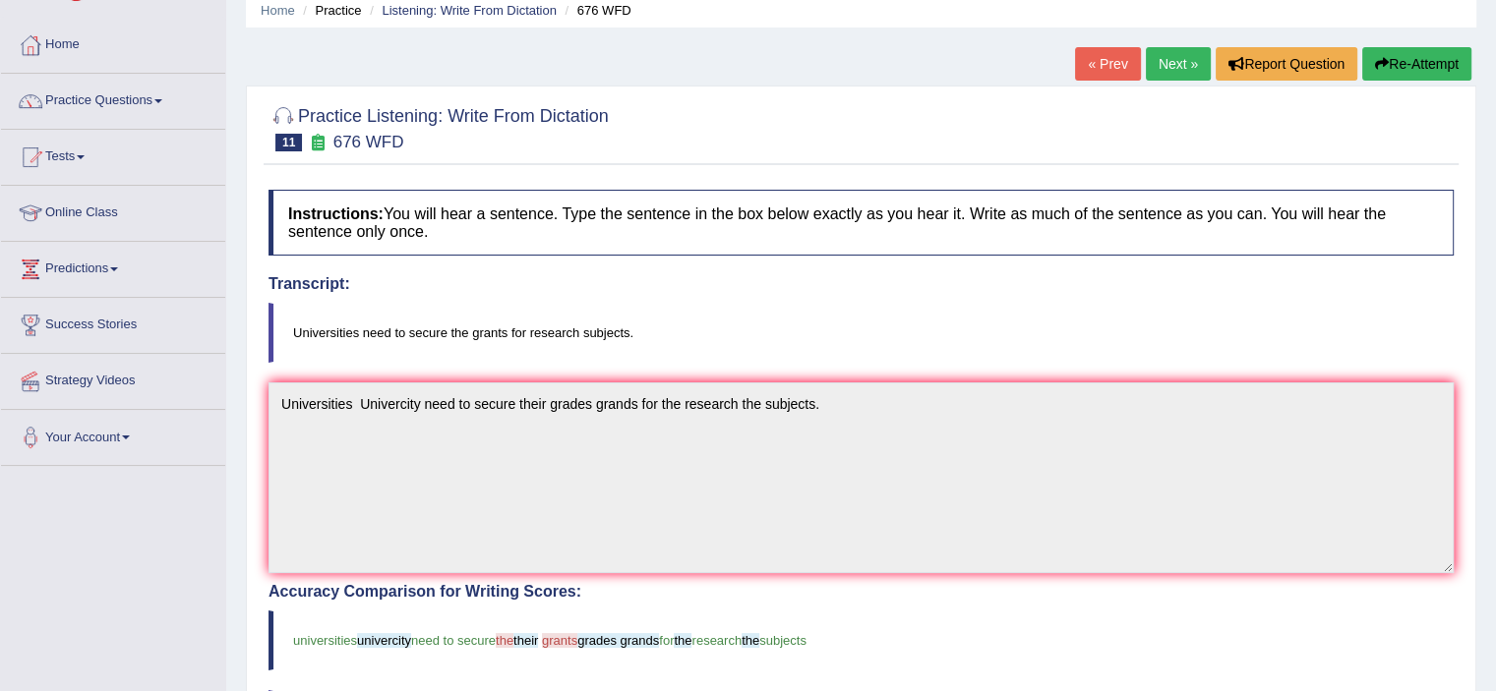
scroll to position [79, 0]
click at [1160, 59] on link "Next »" at bounding box center [1178, 64] width 65 height 33
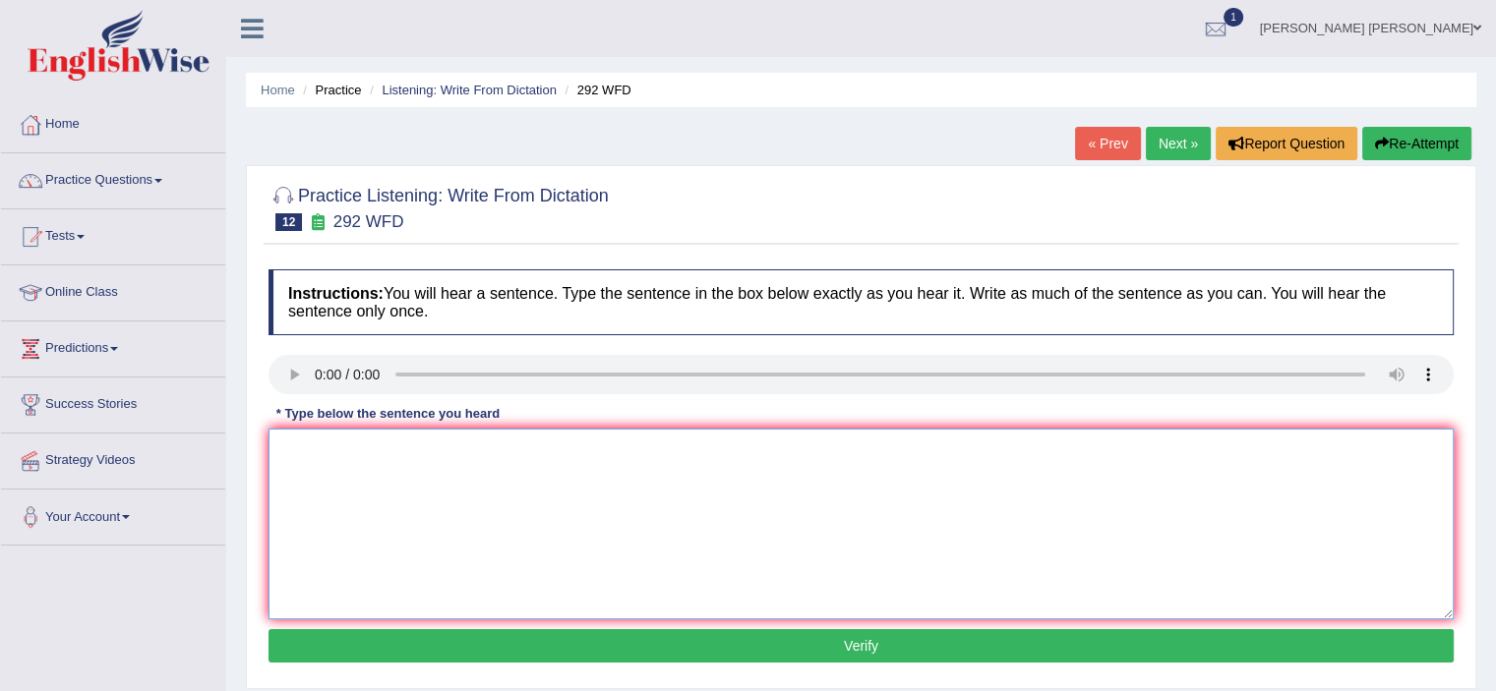
click at [299, 452] on textarea at bounding box center [860, 524] width 1185 height 191
click at [654, 479] on textarea "Some people agrue that education is not that important" at bounding box center [860, 524] width 1185 height 191
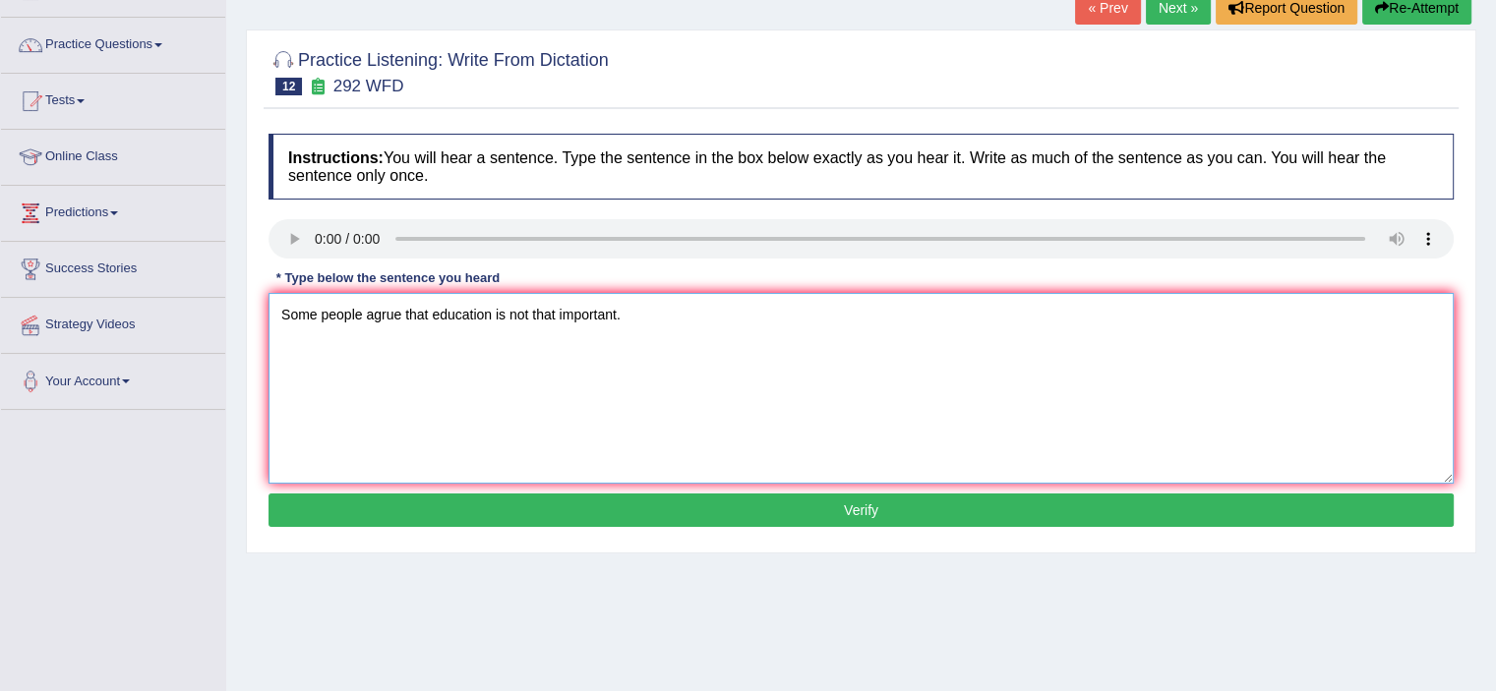
scroll to position [151, 0]
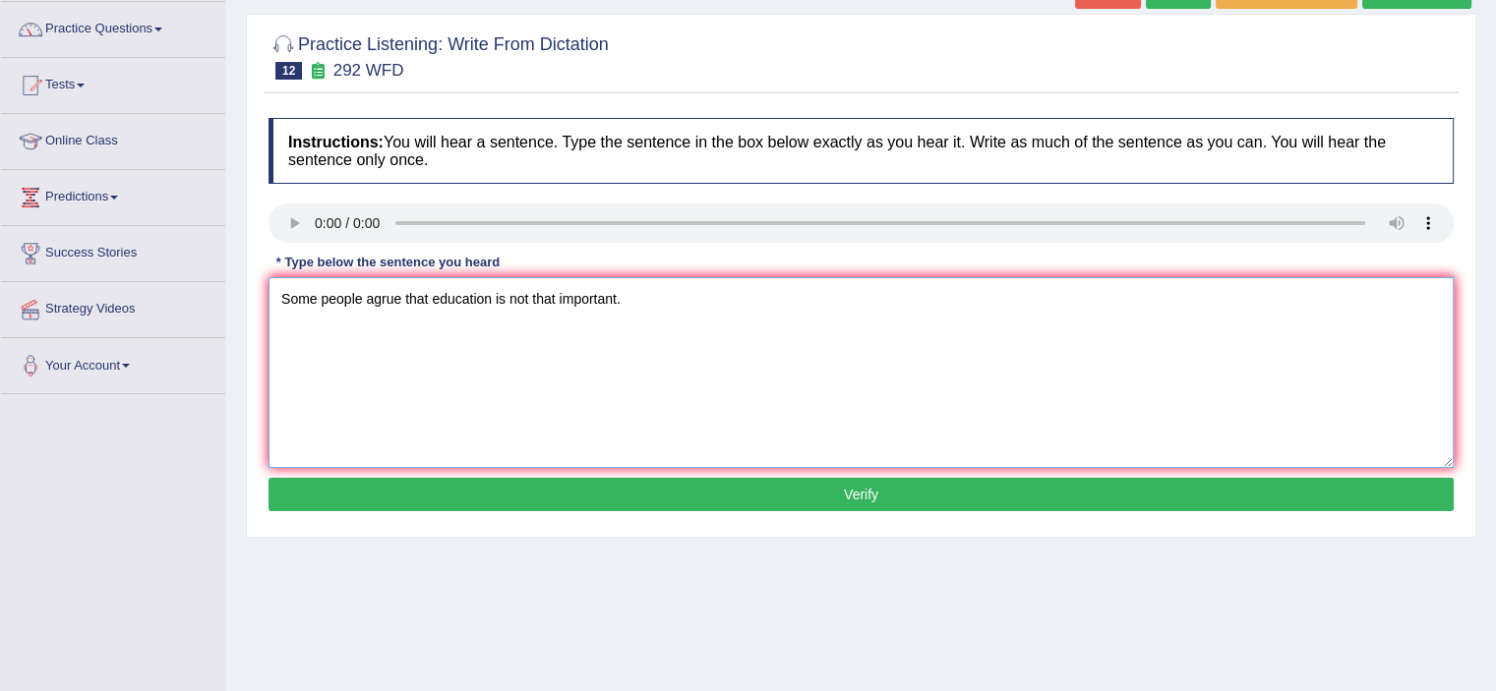
type textarea "Some people agrue that education is not that important."
click at [740, 498] on button "Verify" at bounding box center [860, 494] width 1185 height 33
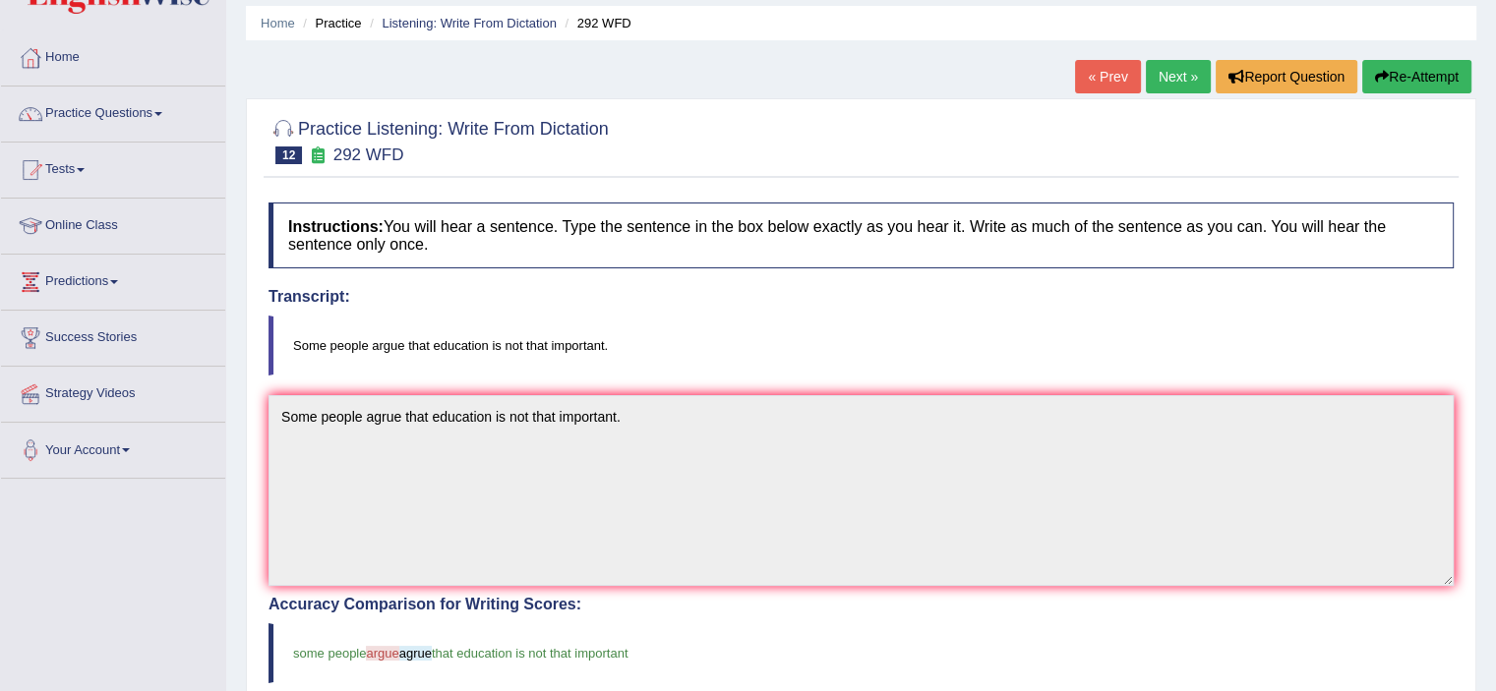
scroll to position [41, 0]
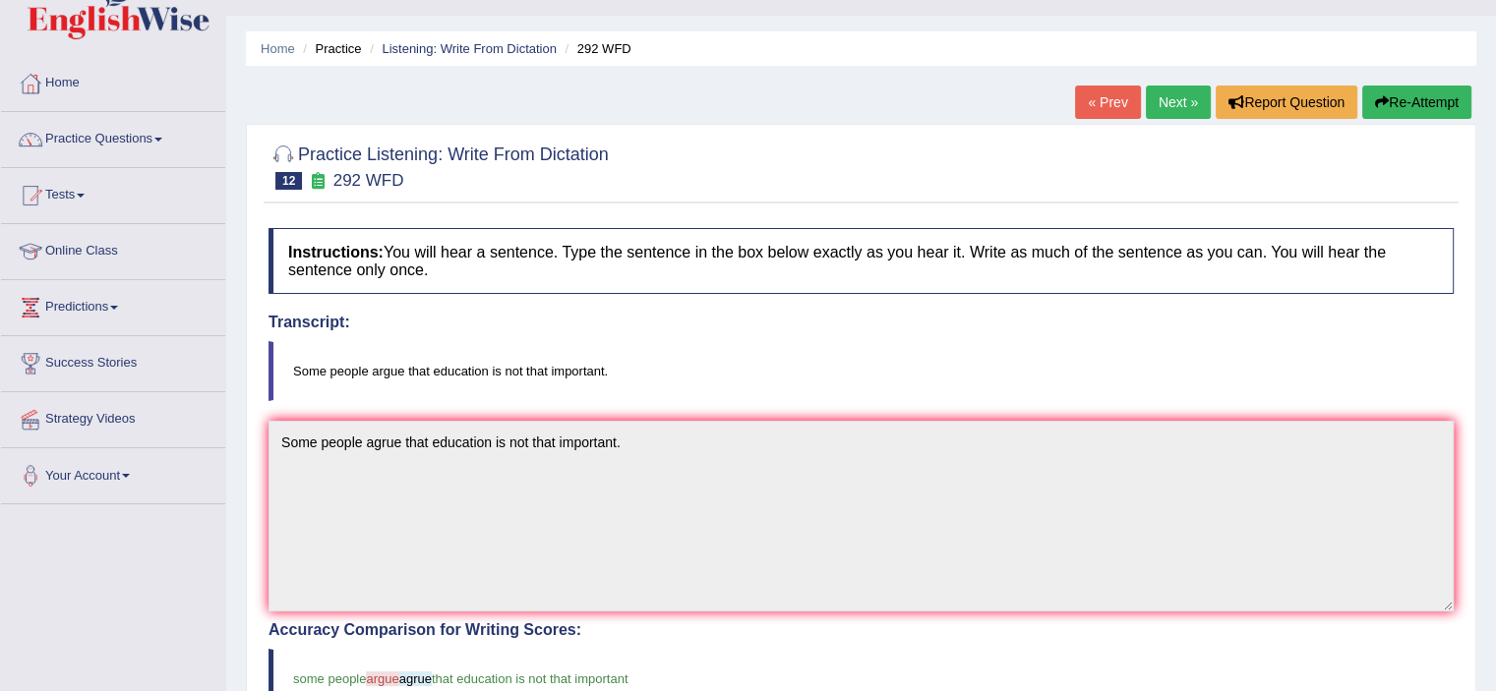
click at [1163, 104] on link "Next »" at bounding box center [1178, 102] width 65 height 33
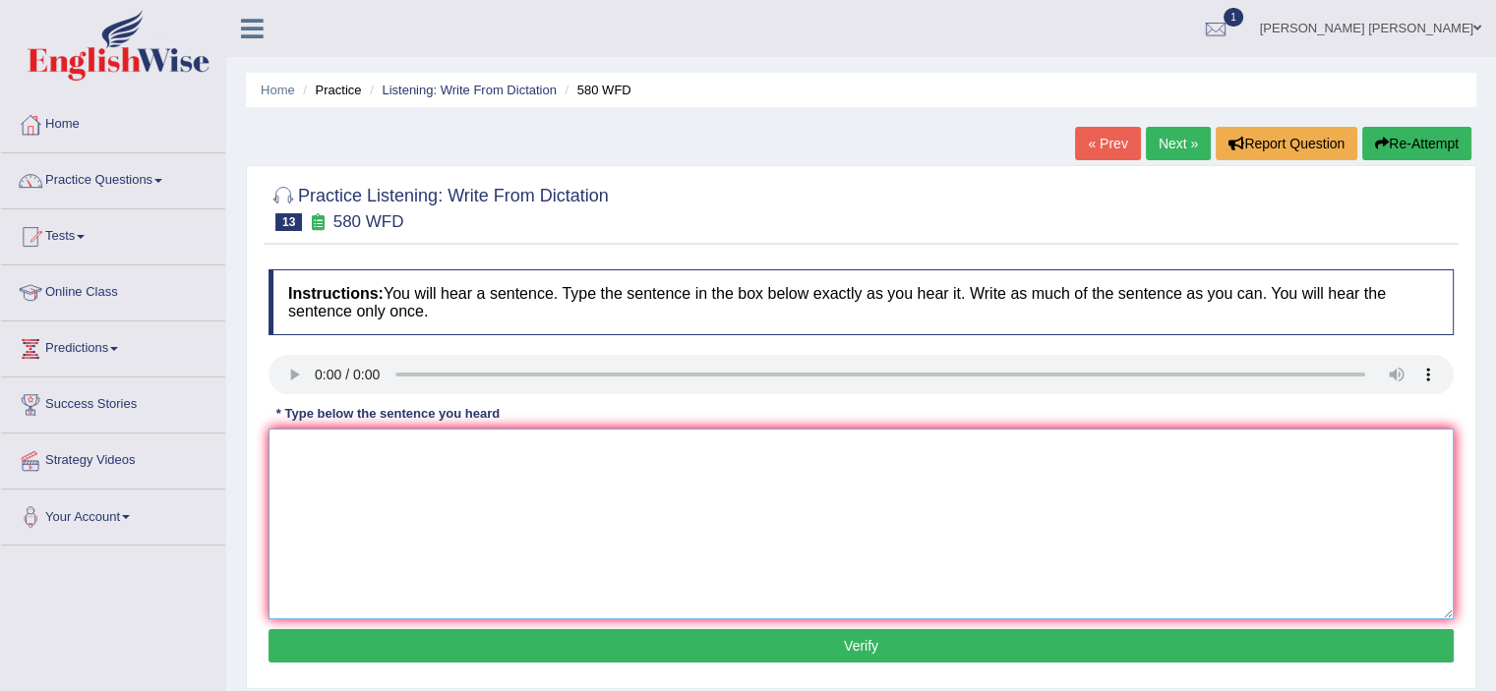
click at [348, 475] on textarea at bounding box center [860, 524] width 1185 height 191
type textarea "U"
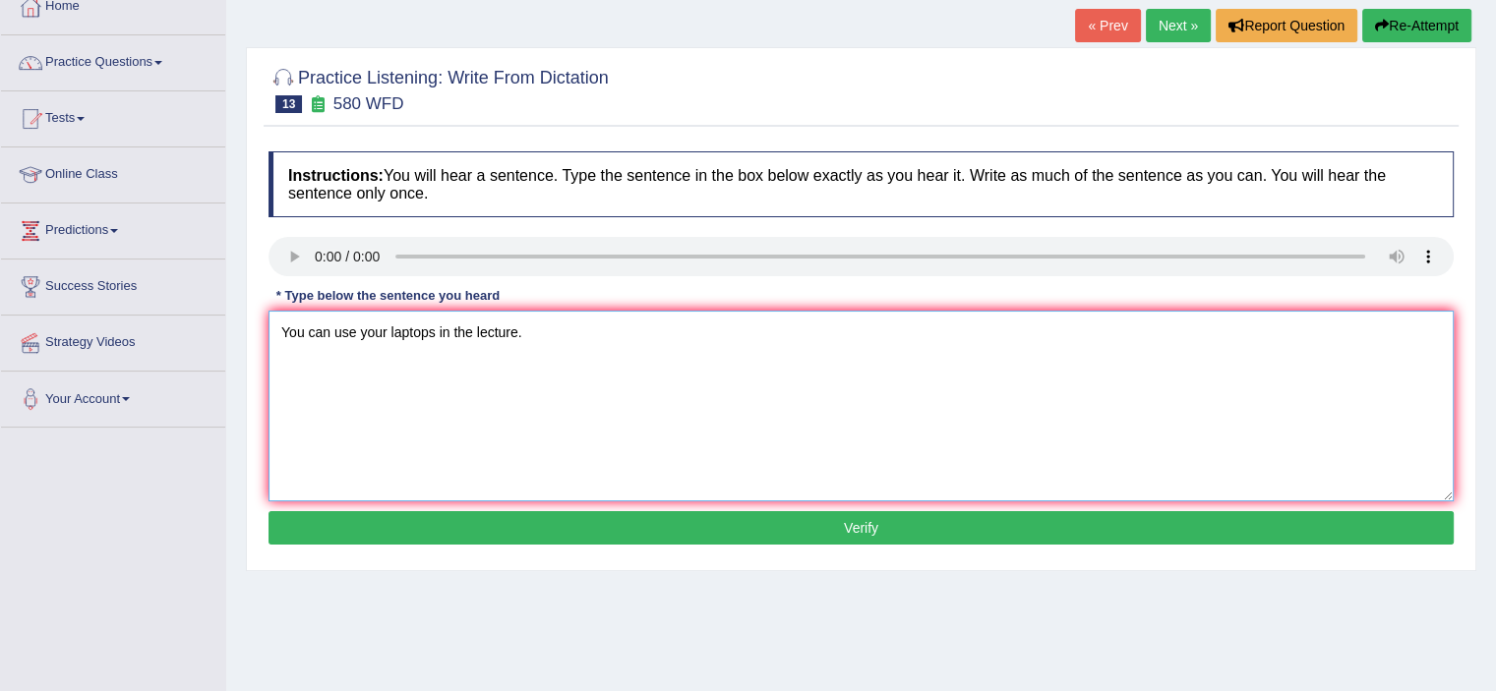
scroll to position [118, 0]
type textarea "You can use your laptops in the lecture."
click at [806, 524] on button "Verify" at bounding box center [860, 527] width 1185 height 33
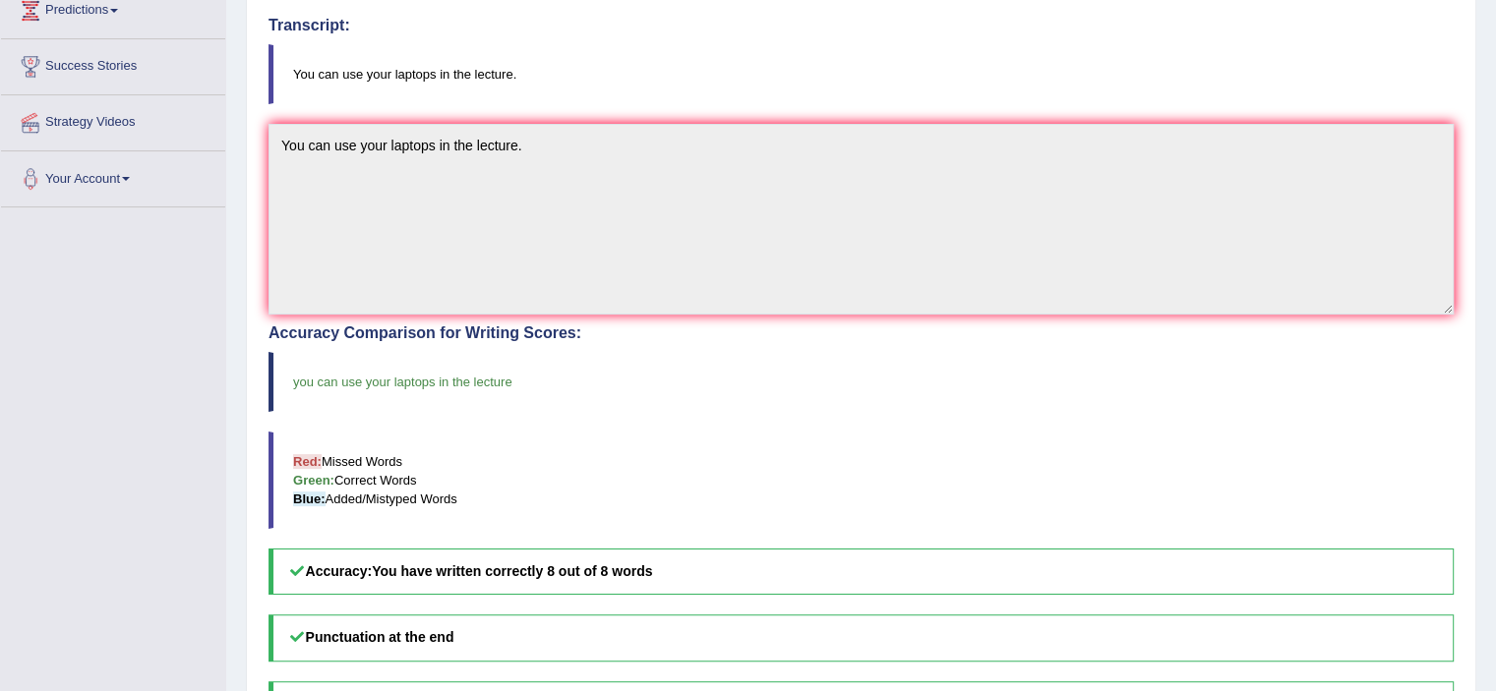
scroll to position [0, 0]
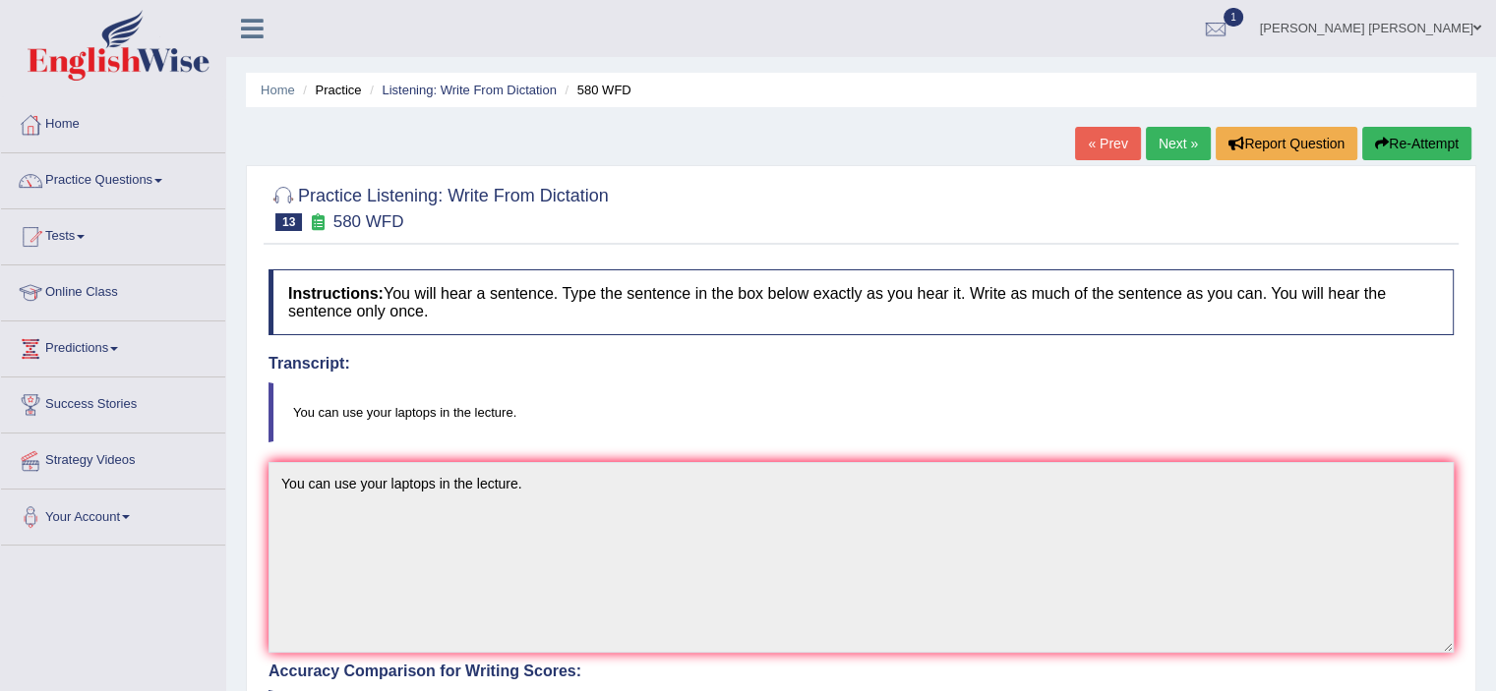
click at [1186, 136] on link "Next »" at bounding box center [1178, 143] width 65 height 33
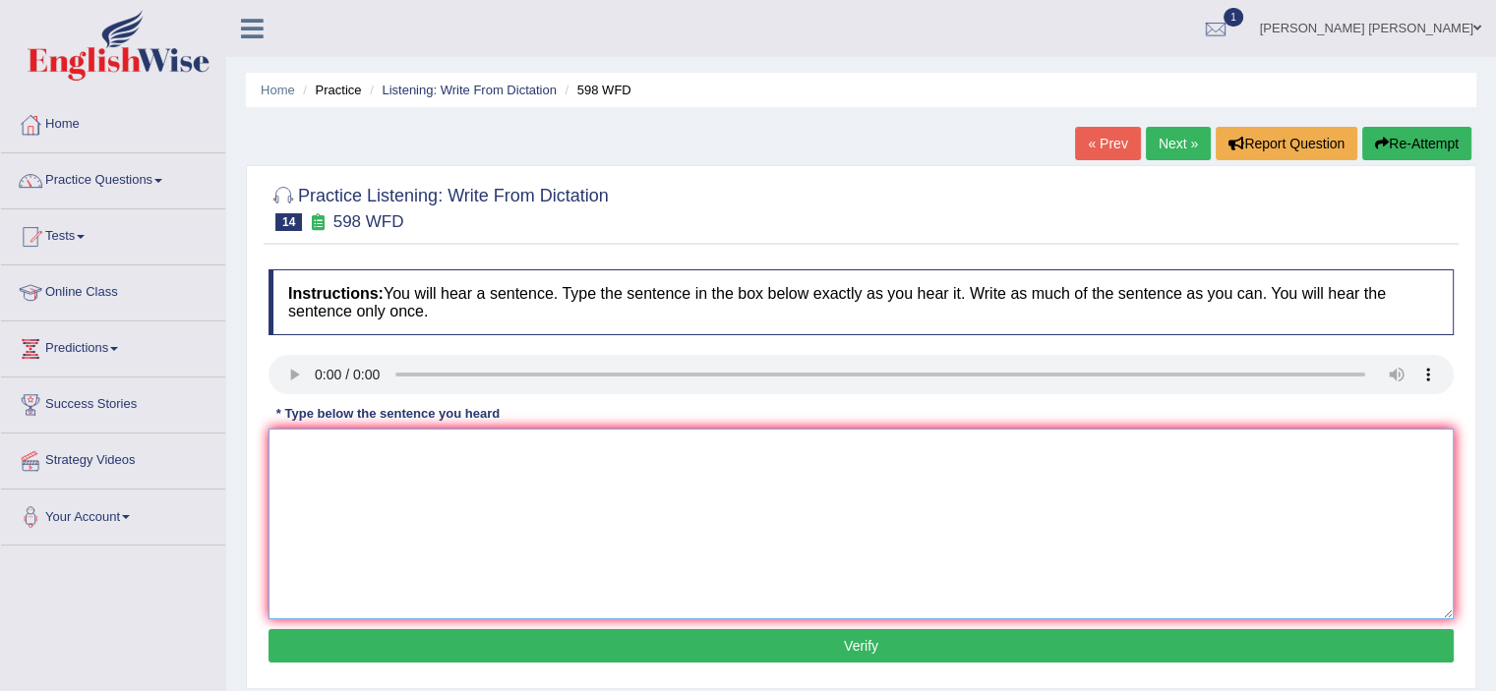
click at [336, 487] on textarea at bounding box center [860, 524] width 1185 height 191
click at [647, 451] on textarea "Check the website if you are looking for the discounted texts books." at bounding box center [860, 524] width 1185 height 191
type textarea "Check the website if you are looking for the discounted text books."
click at [815, 636] on button "Verify" at bounding box center [860, 645] width 1185 height 33
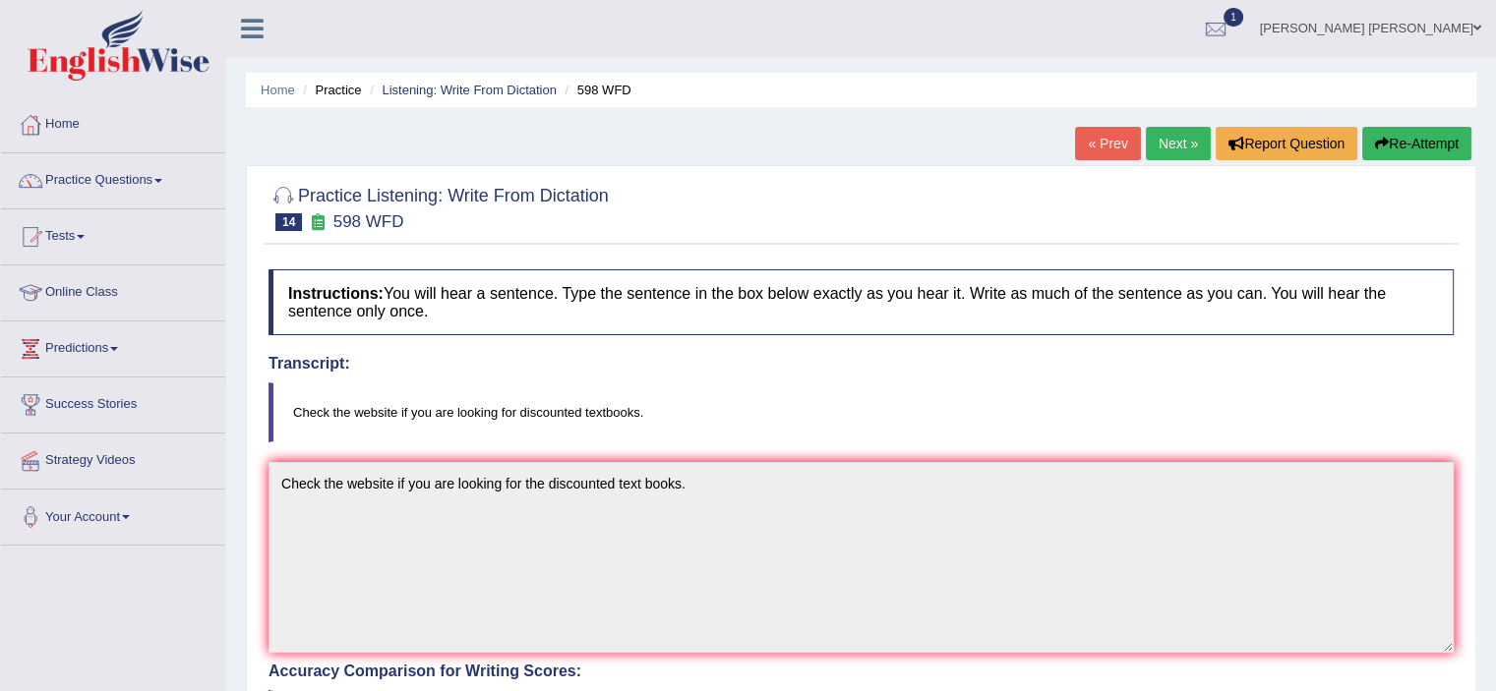
click at [1168, 136] on link "Next »" at bounding box center [1178, 143] width 65 height 33
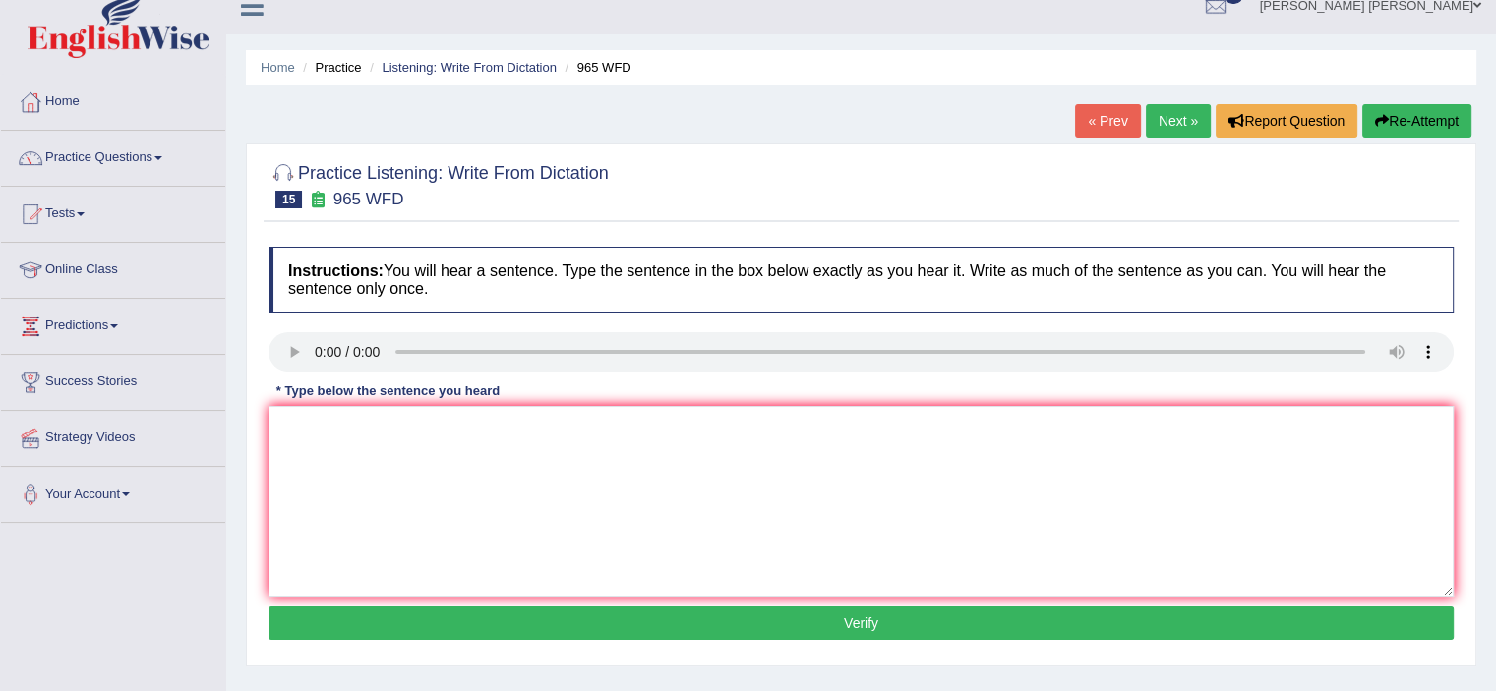
scroll to position [24, 0]
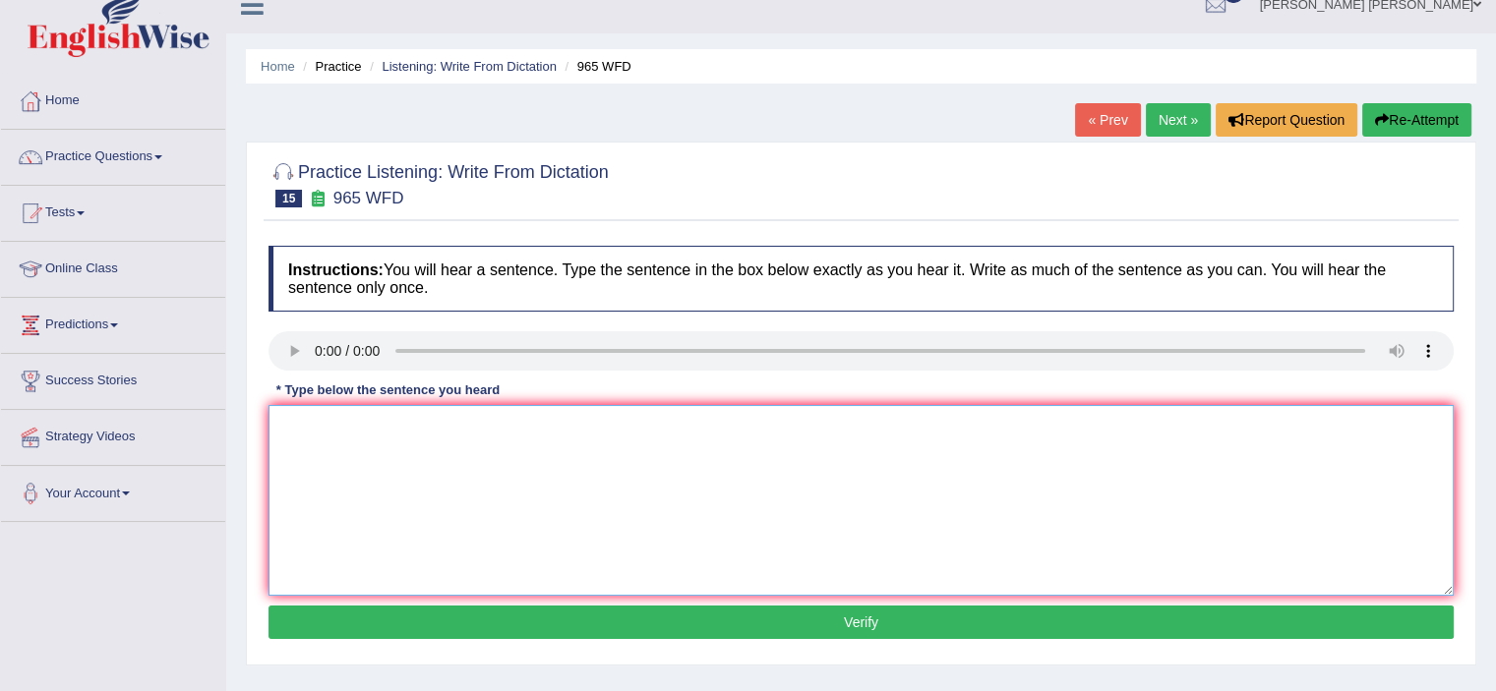
click at [368, 446] on textarea at bounding box center [860, 500] width 1185 height 191
type textarea "You must answer security questions when you reset your password."
click at [703, 617] on button "Verify" at bounding box center [860, 622] width 1185 height 33
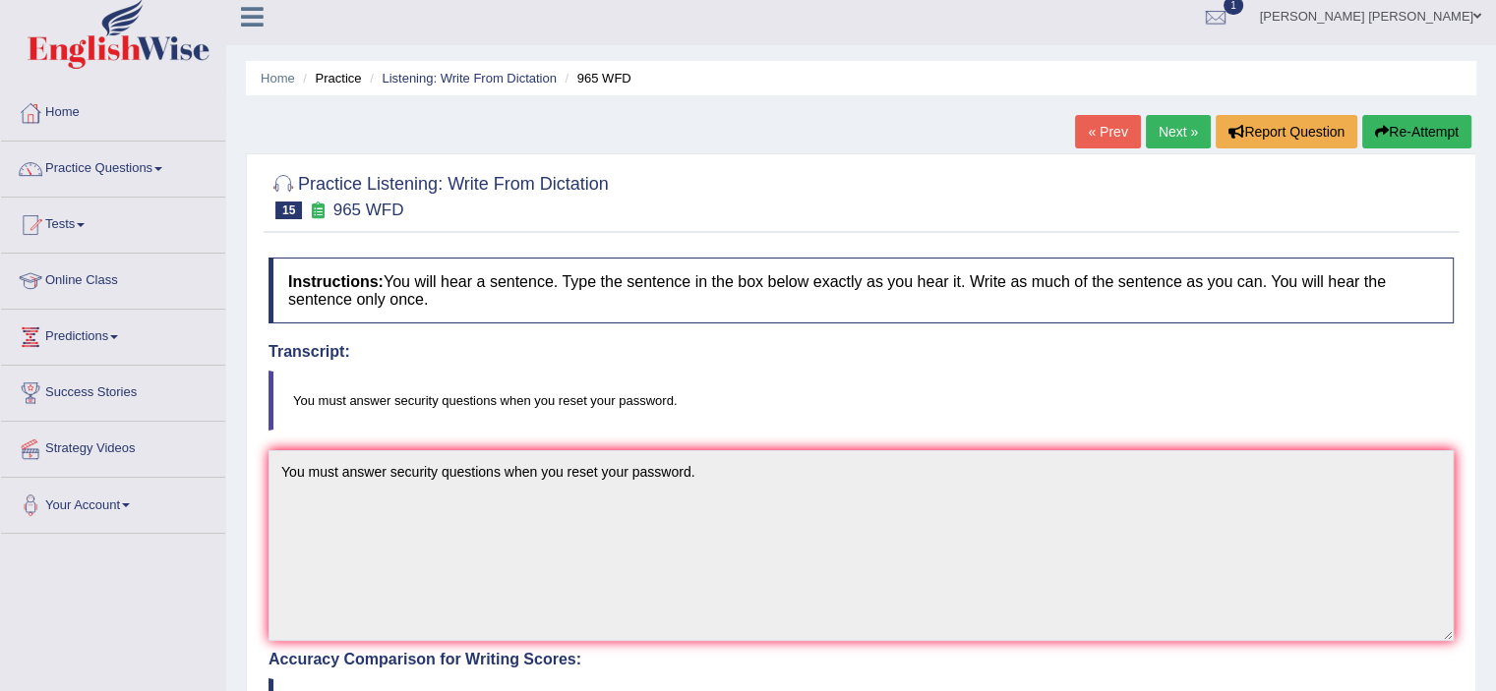
scroll to position [0, 0]
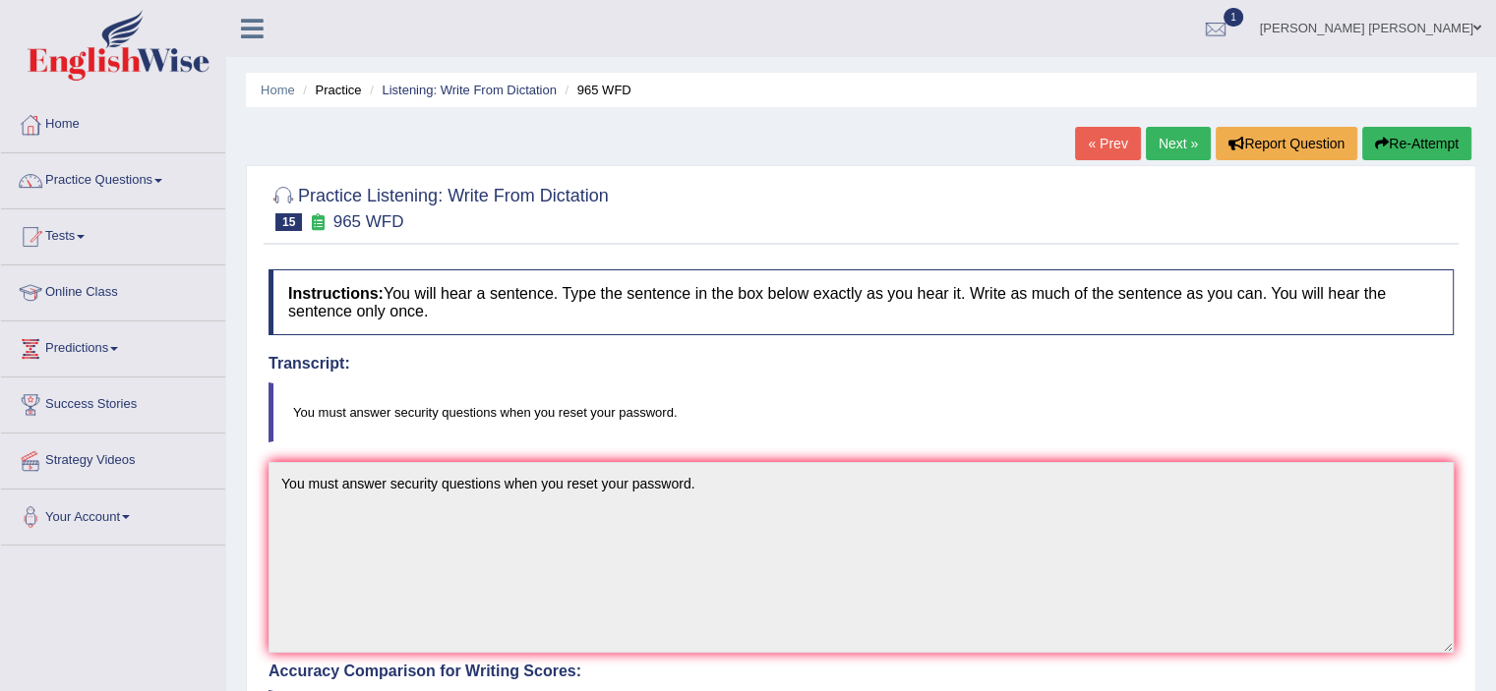
click at [1156, 140] on link "Next »" at bounding box center [1178, 143] width 65 height 33
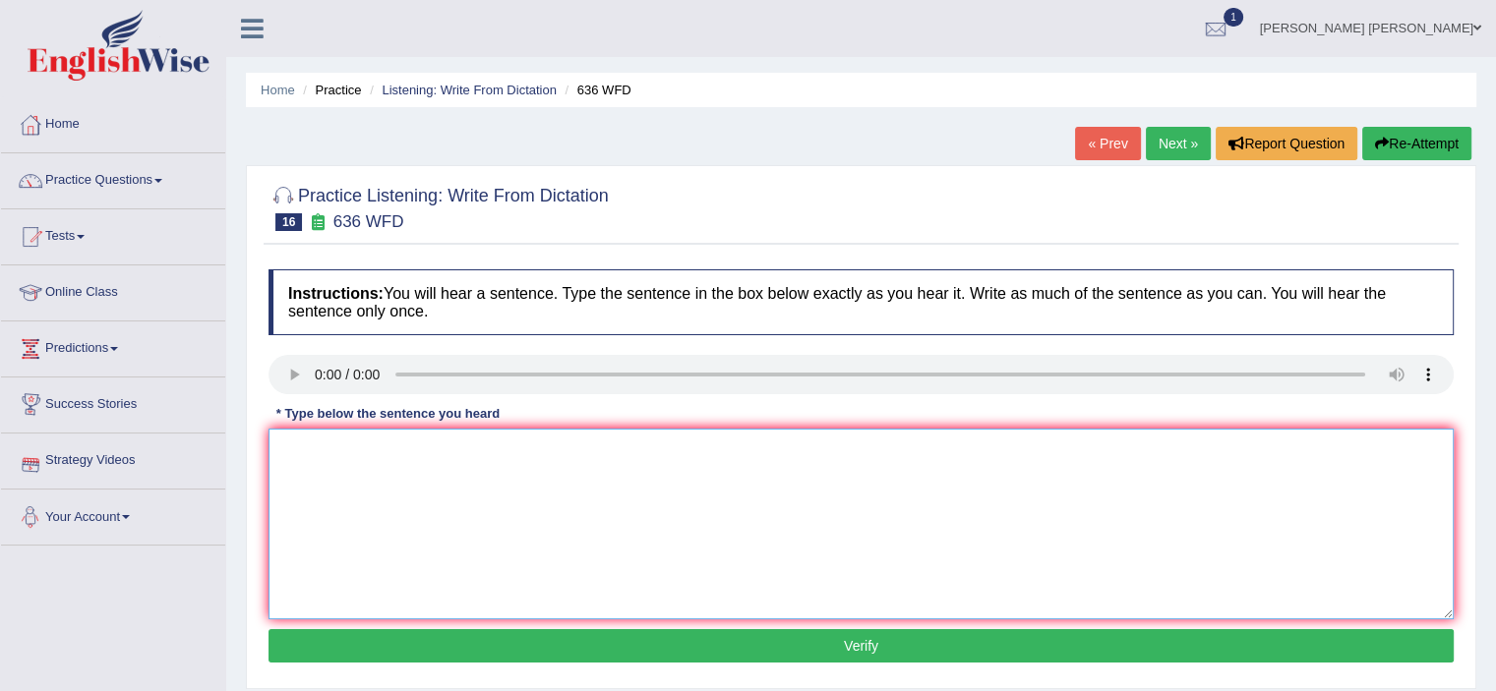
click at [381, 526] on textarea at bounding box center [860, 524] width 1185 height 191
click at [518, 454] on textarea "Several candidates" at bounding box center [860, 524] width 1185 height 191
click at [541, 458] on textarea "Several candidates will be qualified" at bounding box center [860, 524] width 1185 height 191
click at [590, 449] on textarea "Several candidates will be qualified as the greatest talks about time" at bounding box center [860, 524] width 1185 height 191
click at [765, 455] on textarea "Several candidates will be qualified as the greatest scientist talks about time" at bounding box center [860, 524] width 1185 height 191
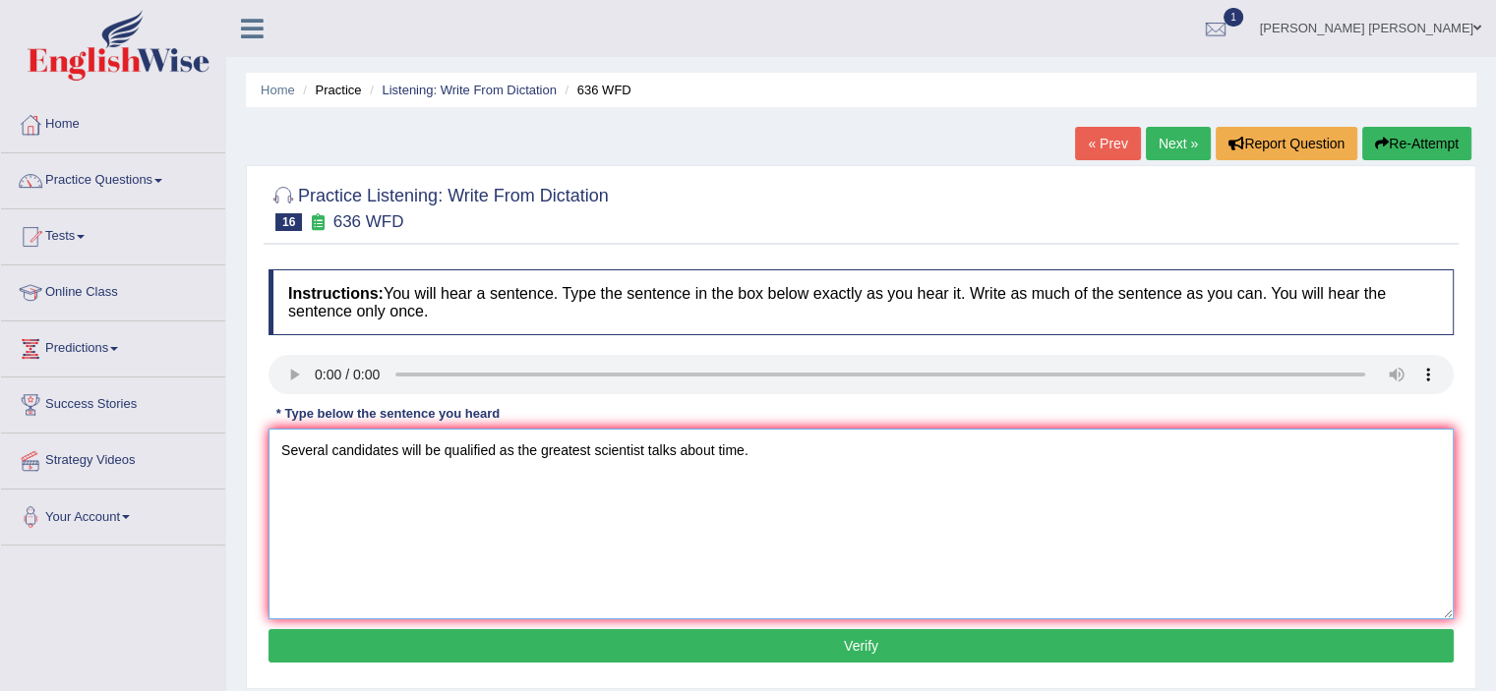
type textarea "Several candidates will be qualified as the greatest scientist talks about time."
click at [822, 639] on button "Verify" at bounding box center [860, 645] width 1185 height 33
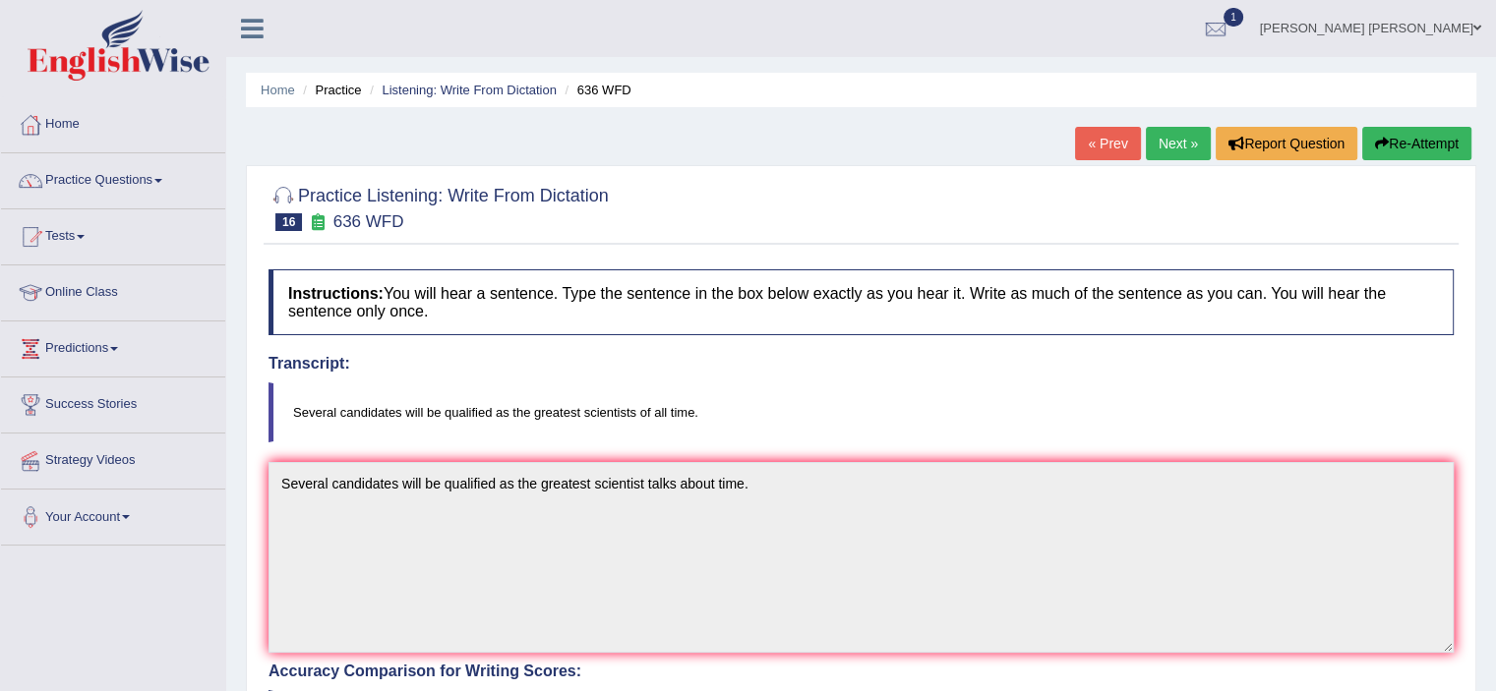
click at [1166, 143] on link "Next »" at bounding box center [1178, 143] width 65 height 33
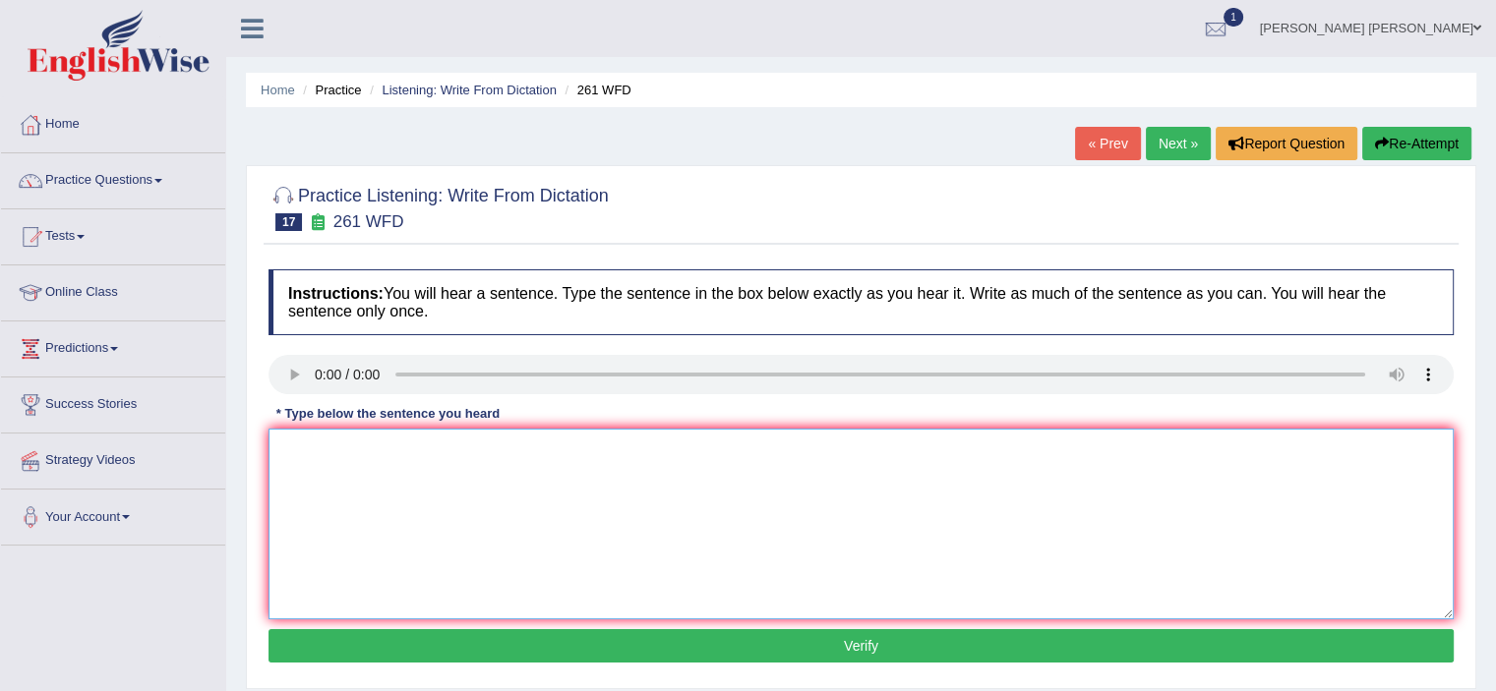
click at [382, 514] on textarea at bounding box center [860, 524] width 1185 height 191
click at [408, 450] on textarea "Read the instructions before using any instruments in the work shop." at bounding box center [860, 524] width 1185 height 191
type textarea "Read the instructions manual before using any instruments in the work shop."
click at [851, 644] on button "Verify" at bounding box center [860, 645] width 1185 height 33
